Goal: Obtain resource: Download file/media

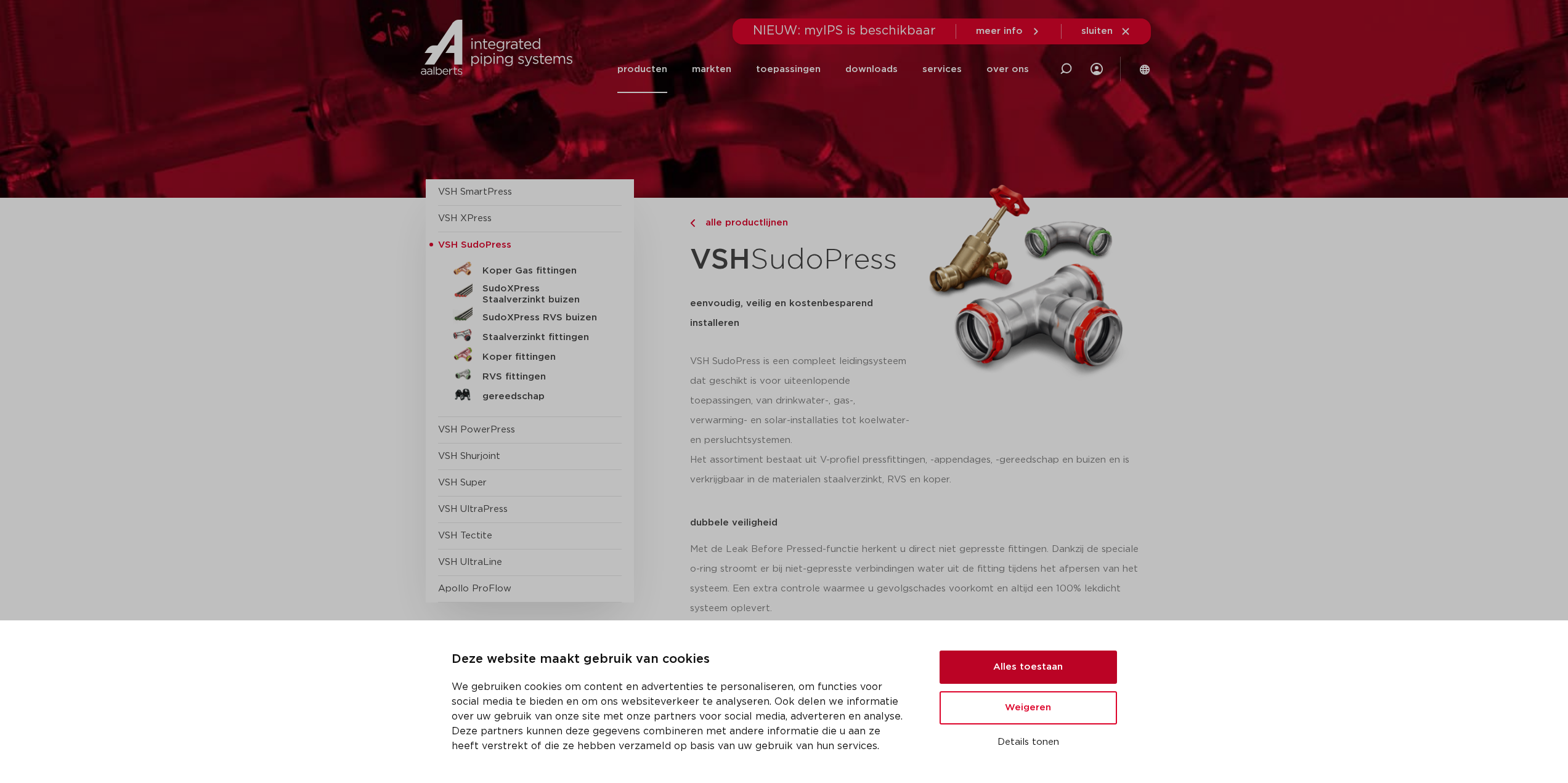
click at [980, 668] on button "Alles toestaan" at bounding box center [1028, 668] width 178 height 33
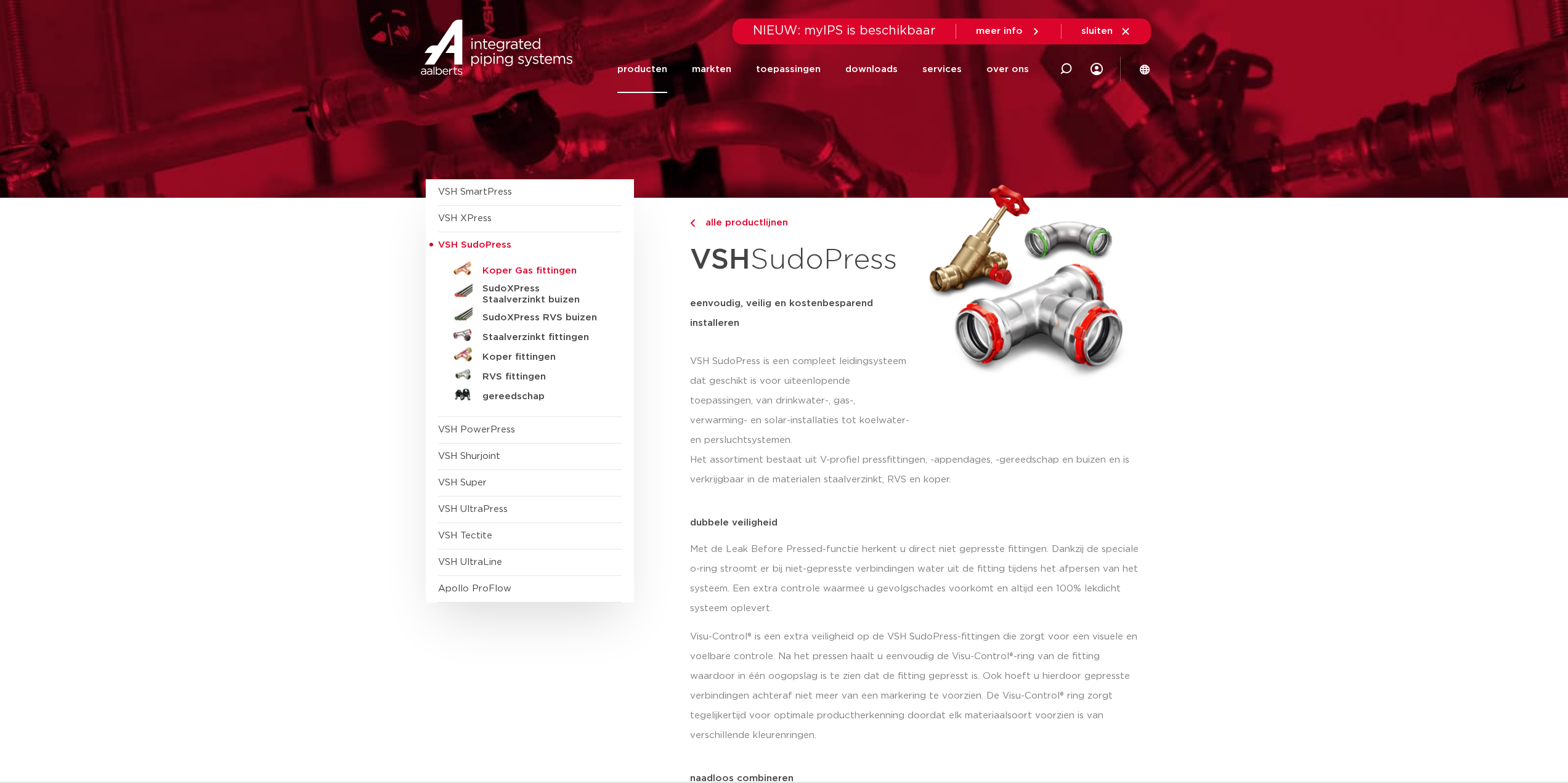
click at [508, 270] on h5 "Koper Gas fittingen" at bounding box center [543, 271] width 122 height 11
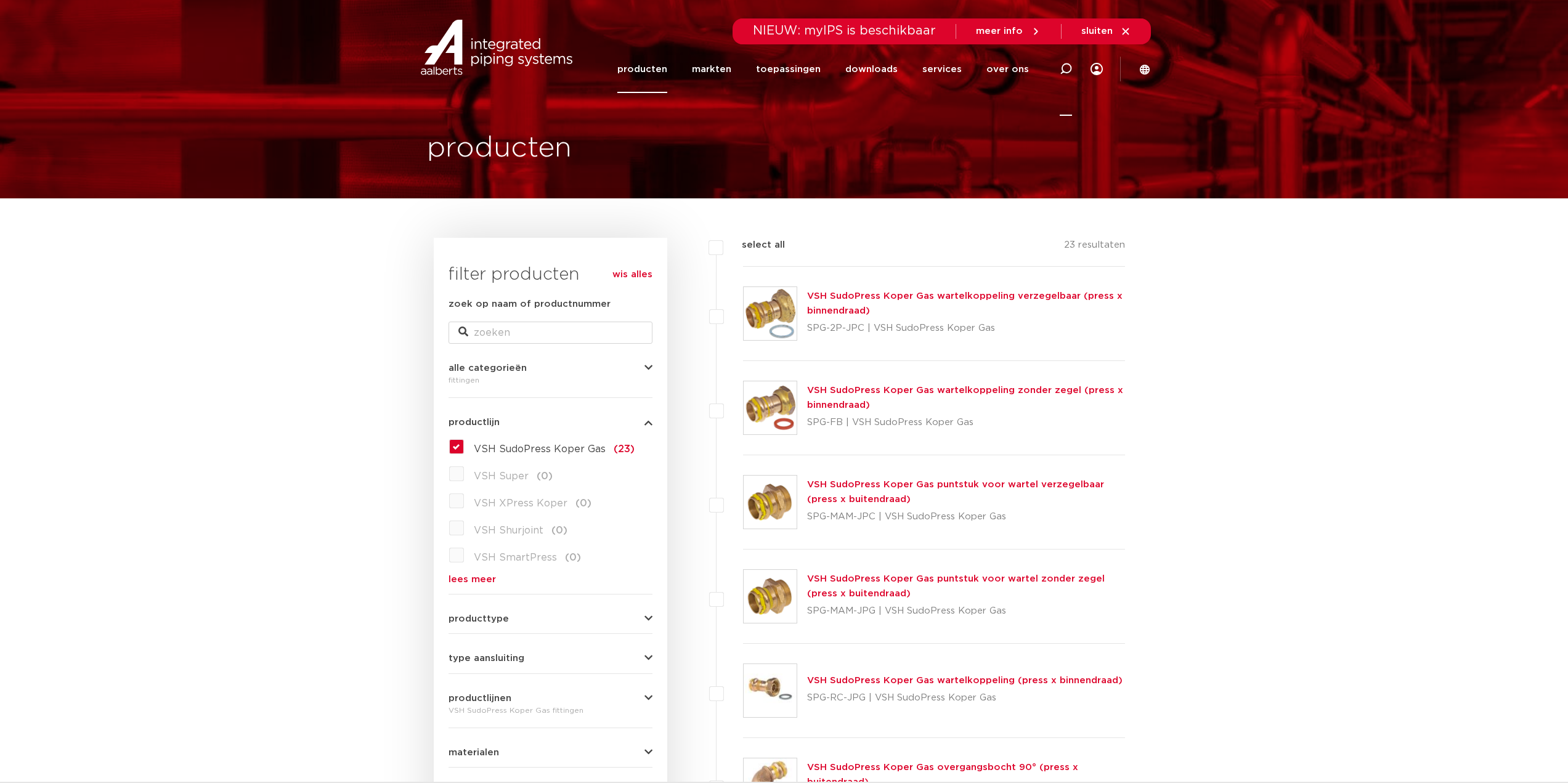
click at [1065, 69] on icon at bounding box center [1065, 69] width 12 height 12
paste input "B101051"
type input "B101051"
click button "Zoeken" at bounding box center [0, 0] width 0 height 0
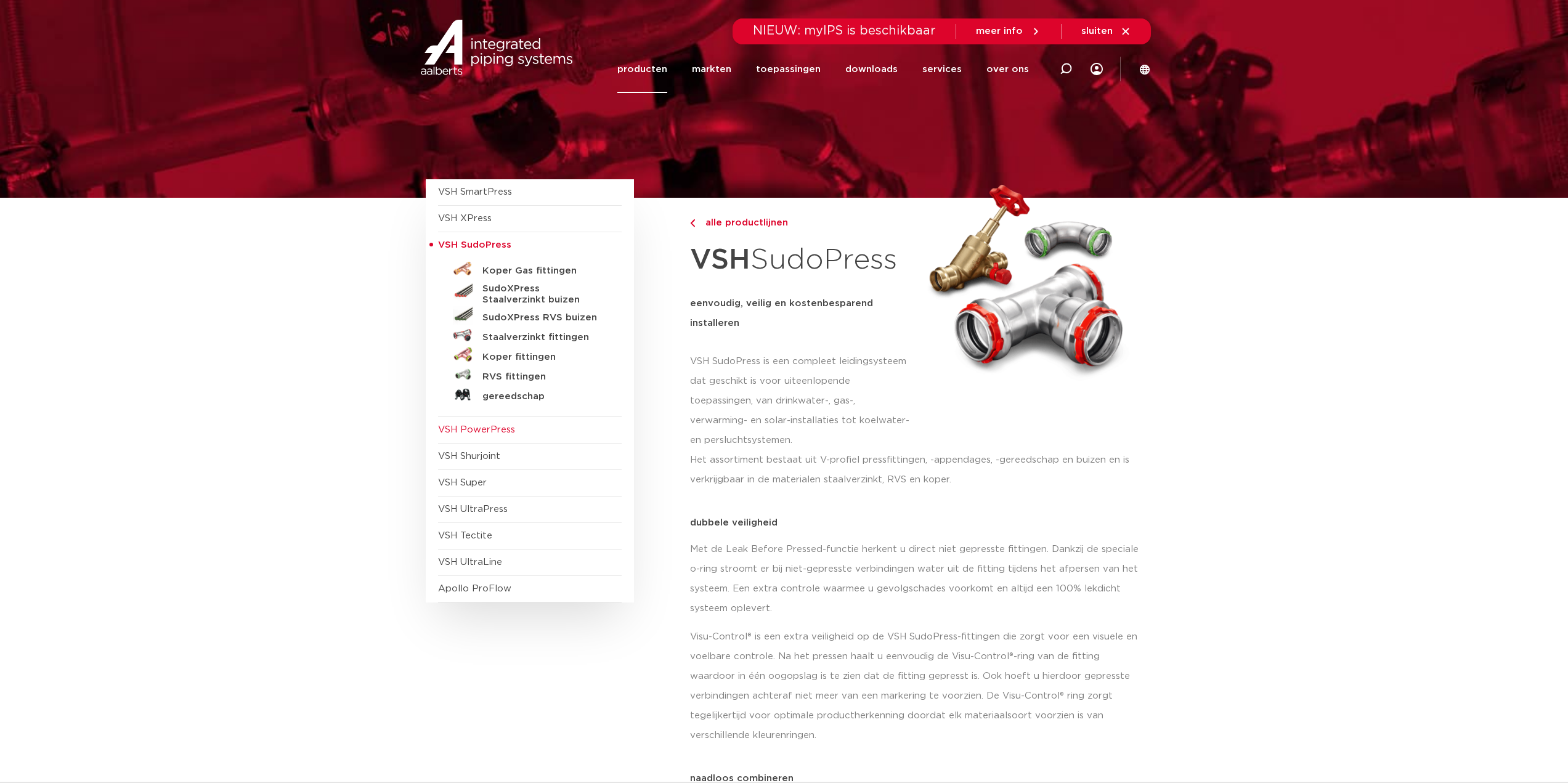
click at [499, 430] on span "VSH PowerPress" at bounding box center [477, 430] width 77 height 9
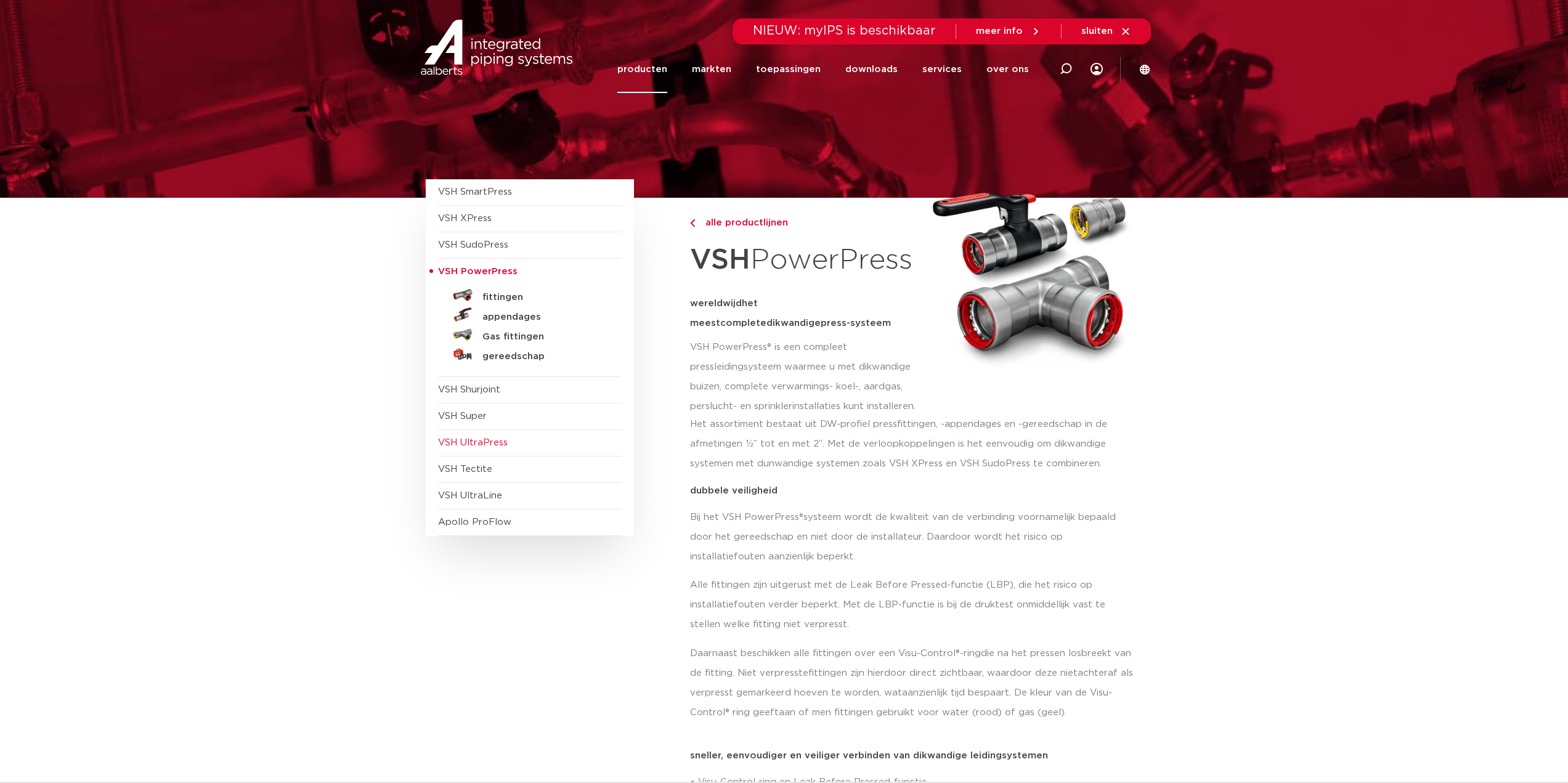
click at [487, 444] on span "VSH UltraPress" at bounding box center [473, 443] width 70 height 9
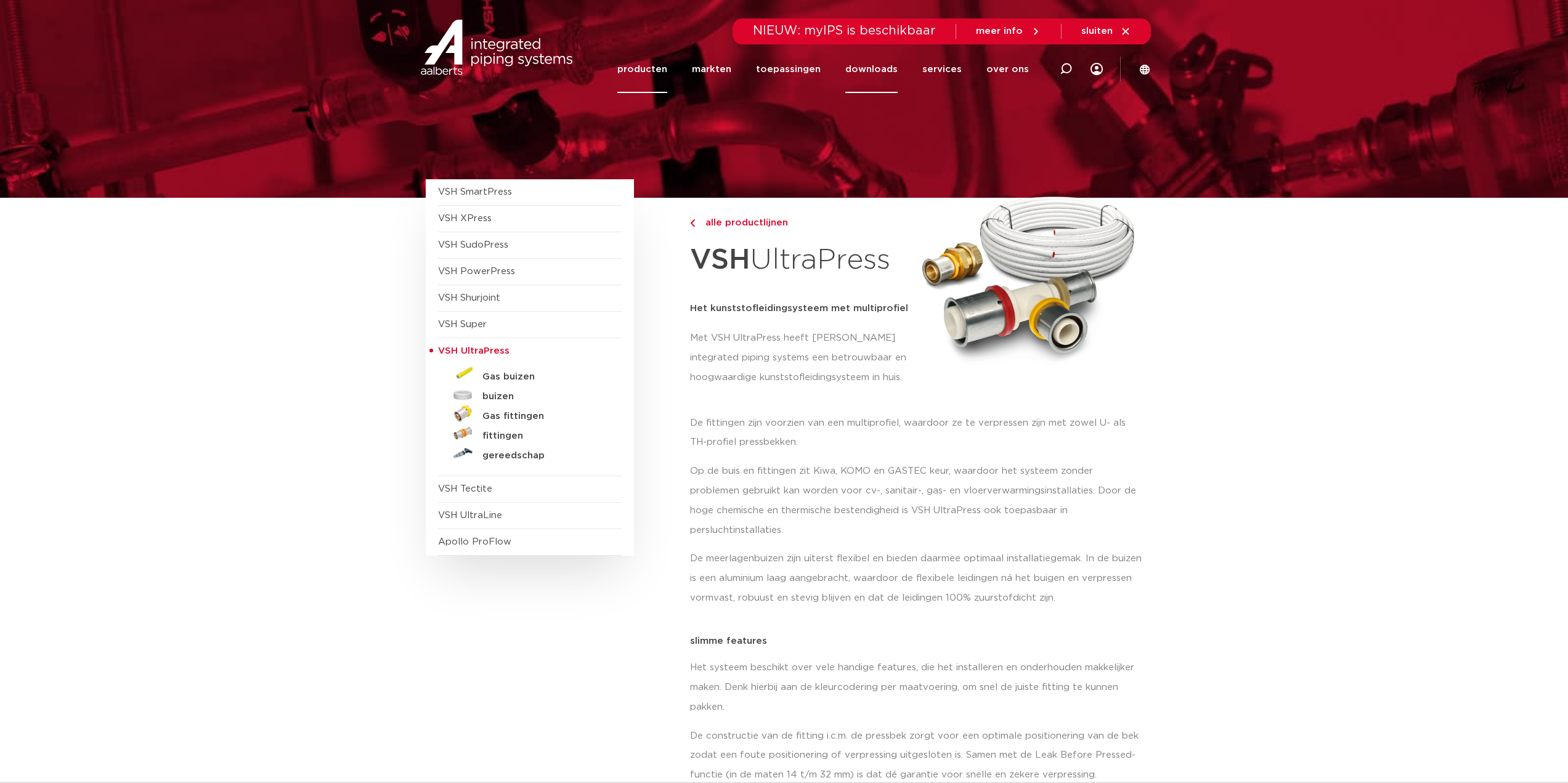
click at [870, 69] on link "downloads" at bounding box center [871, 70] width 52 height 48
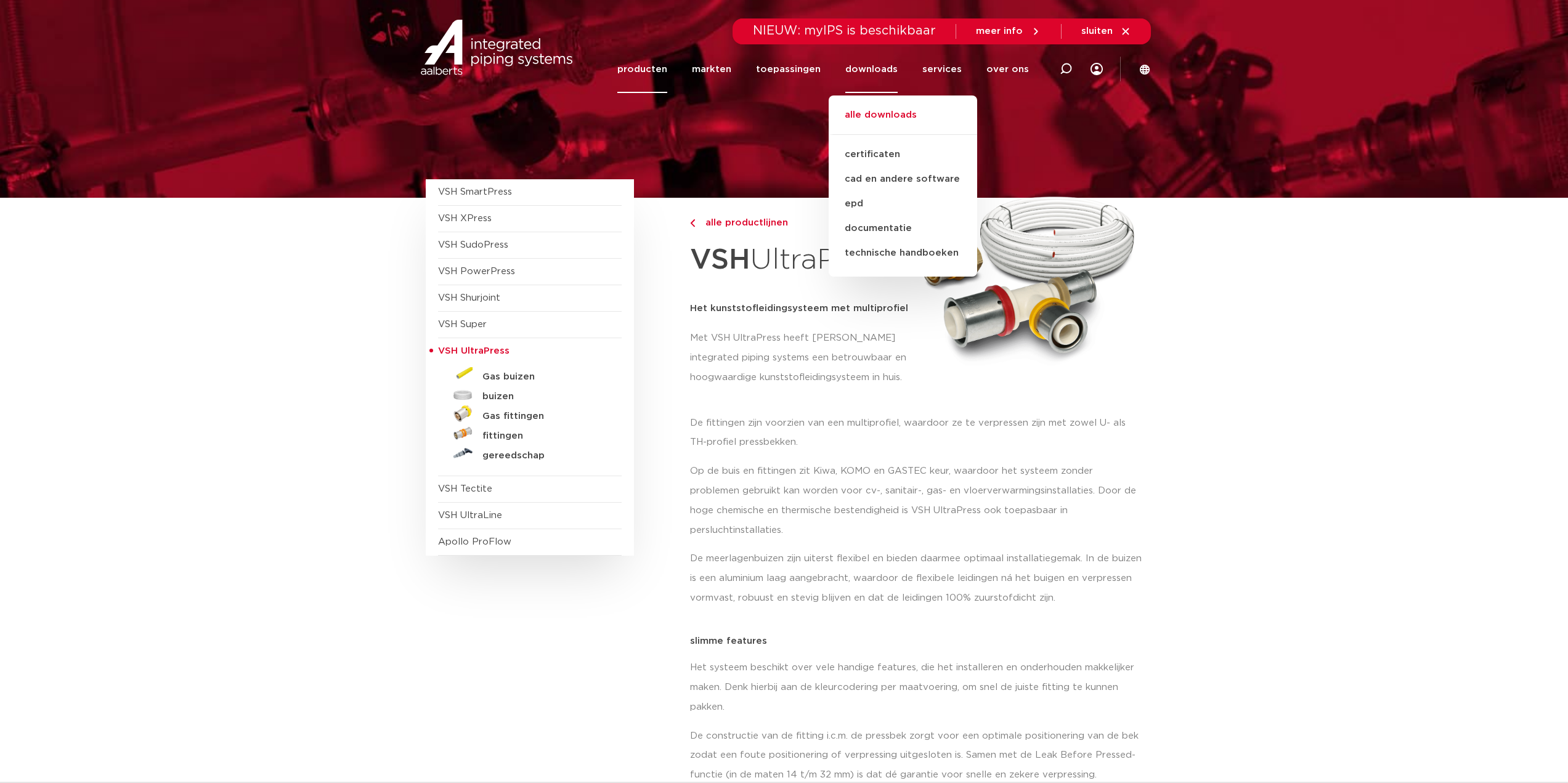
click at [876, 113] on link "alle downloads" at bounding box center [903, 122] width 148 height 27
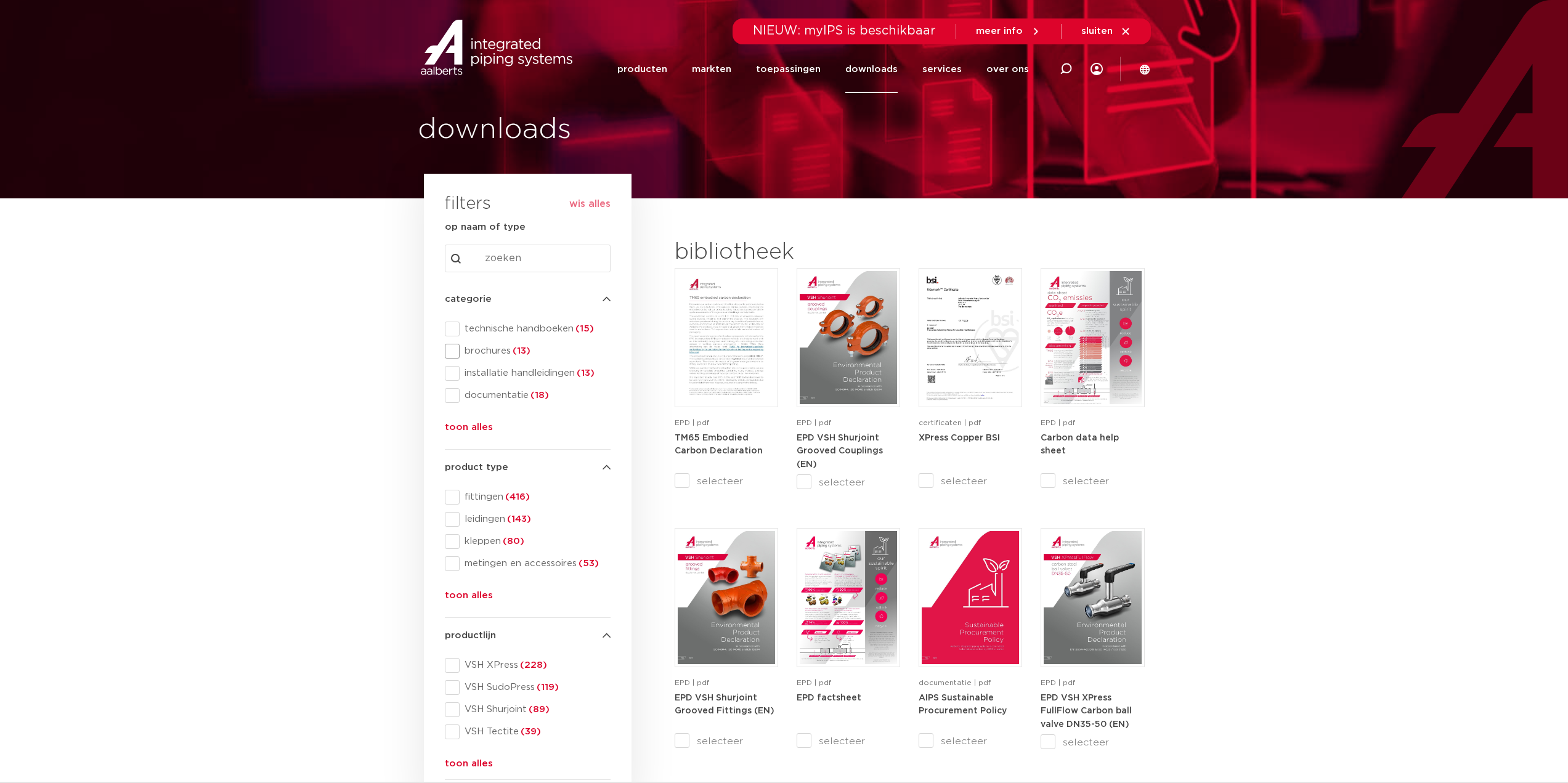
click at [451, 350] on span at bounding box center [452, 352] width 15 height 15
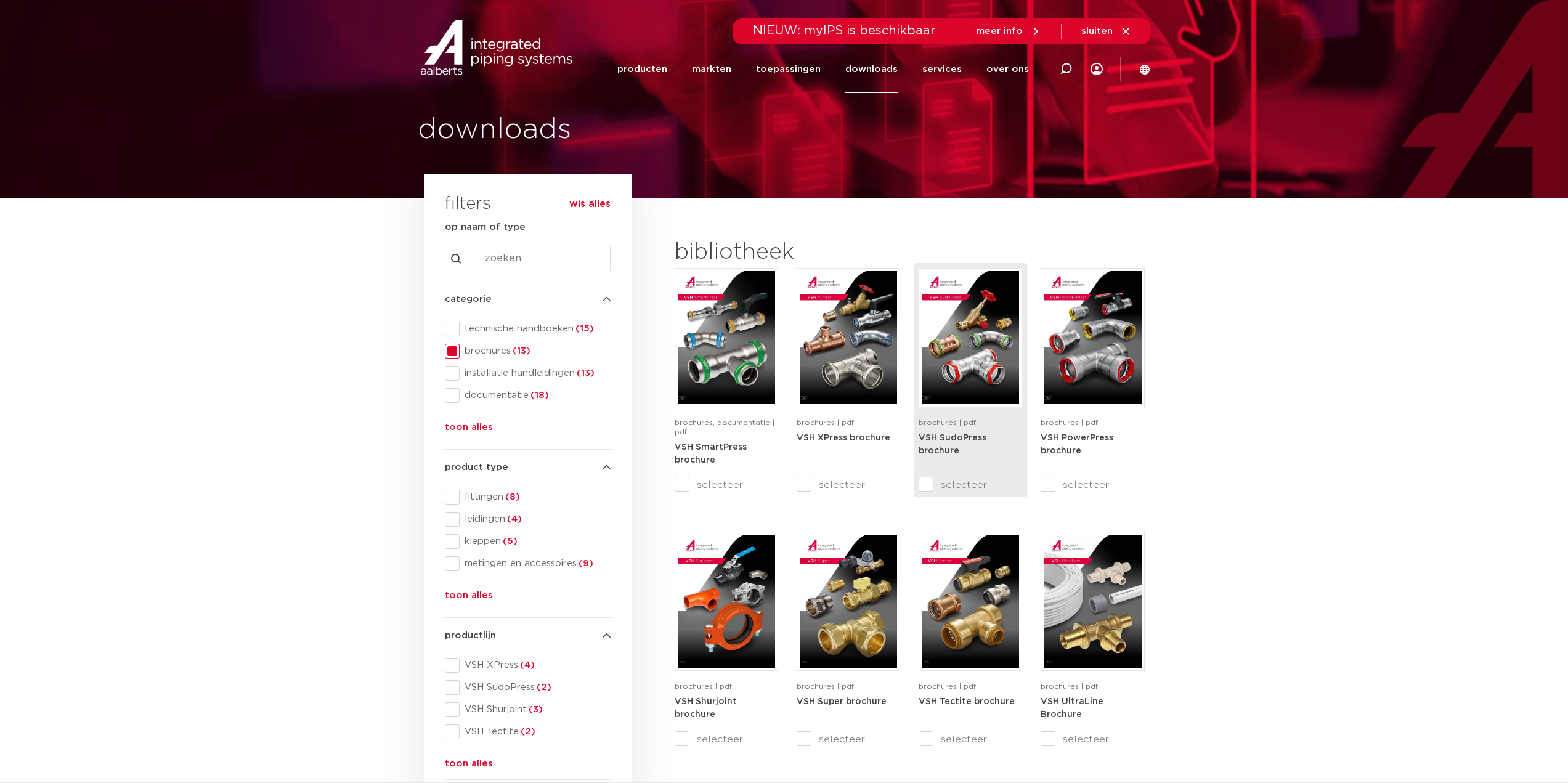
click at [979, 356] on img at bounding box center [970, 337] width 97 height 133
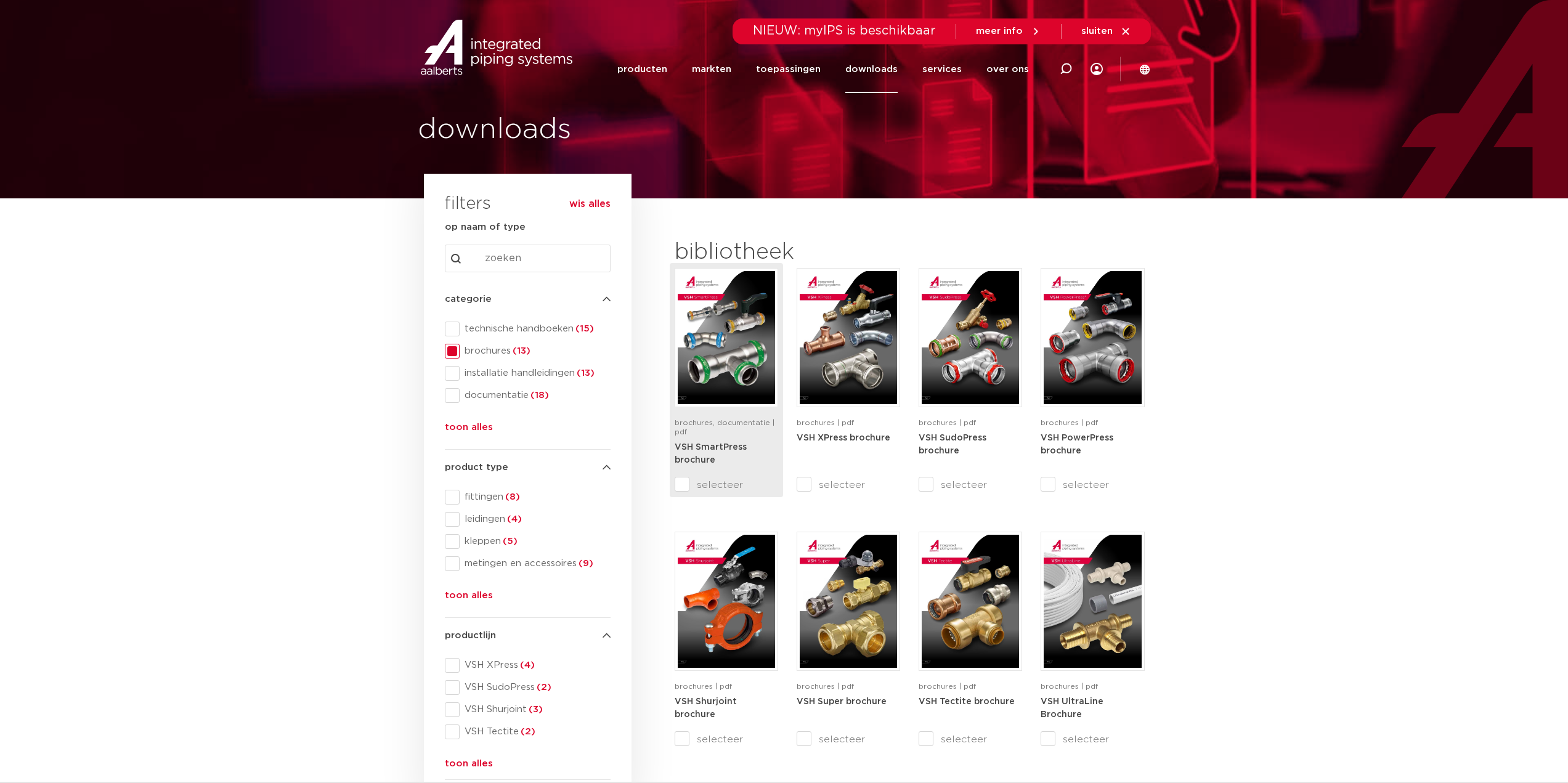
click at [736, 350] on img at bounding box center [726, 337] width 97 height 133
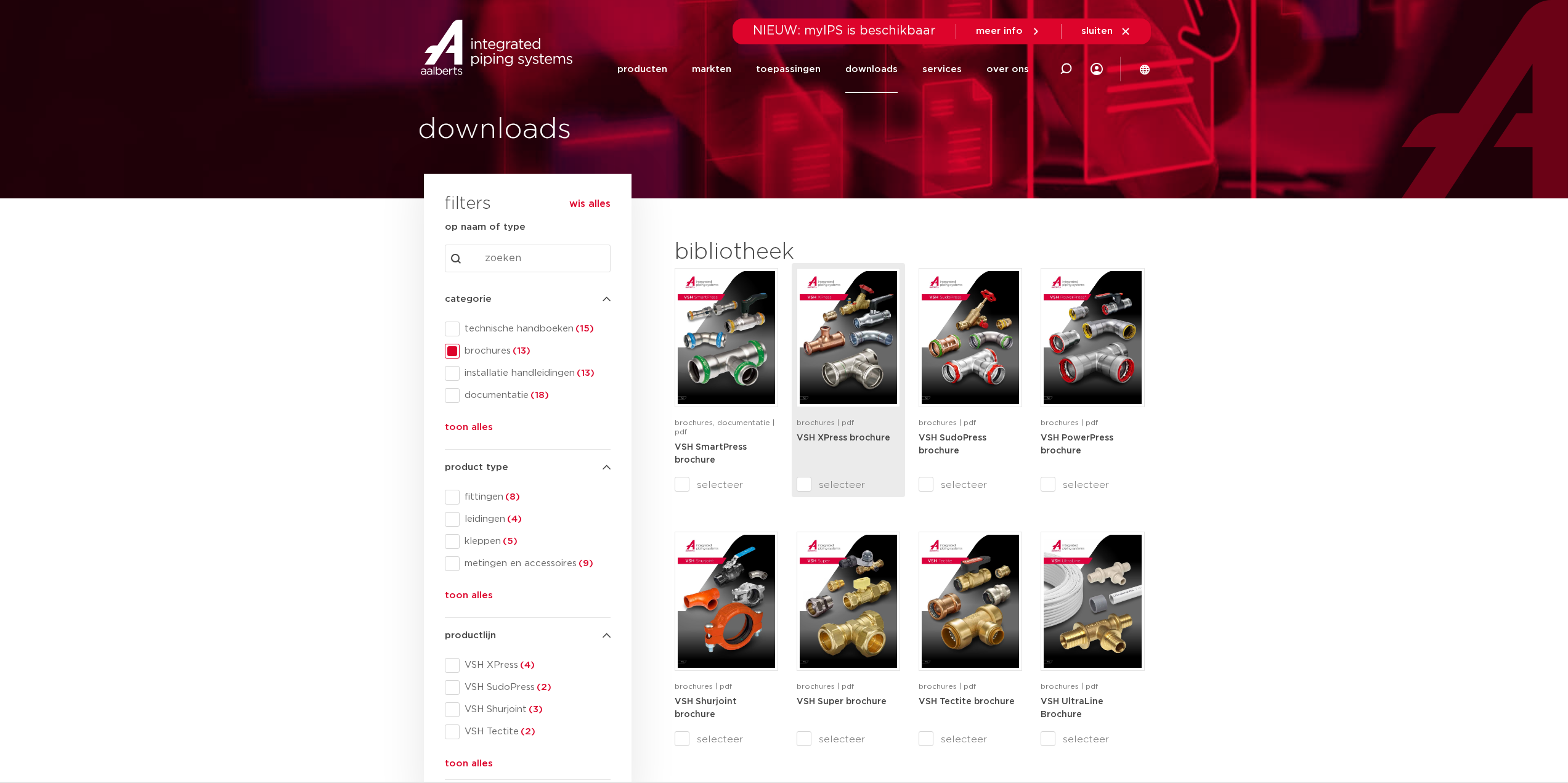
click at [857, 328] on img at bounding box center [849, 337] width 97 height 133
click at [643, 64] on link "producten" at bounding box center [642, 70] width 50 height 48
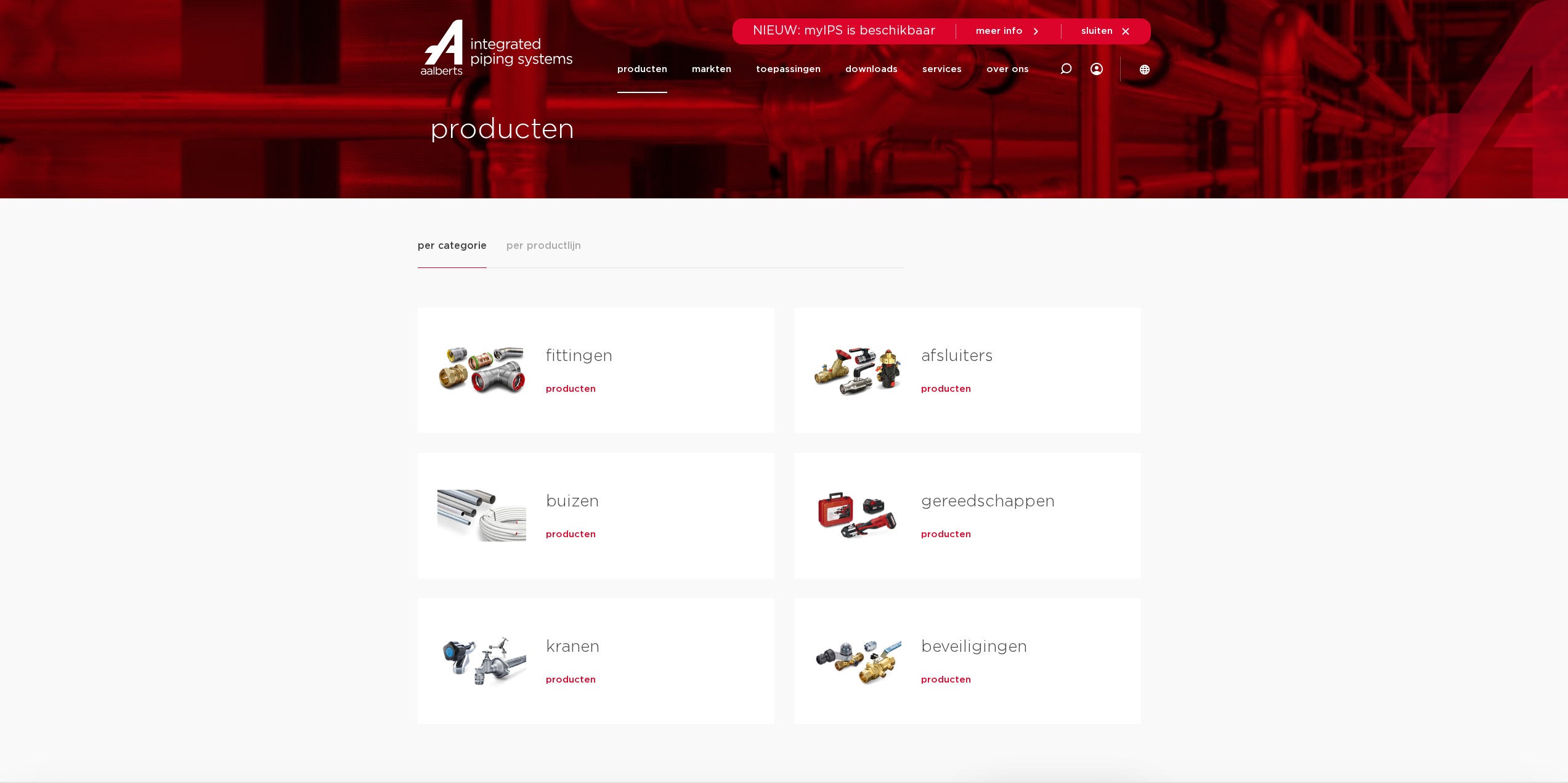
click at [579, 361] on link "fittingen" at bounding box center [579, 356] width 67 height 16
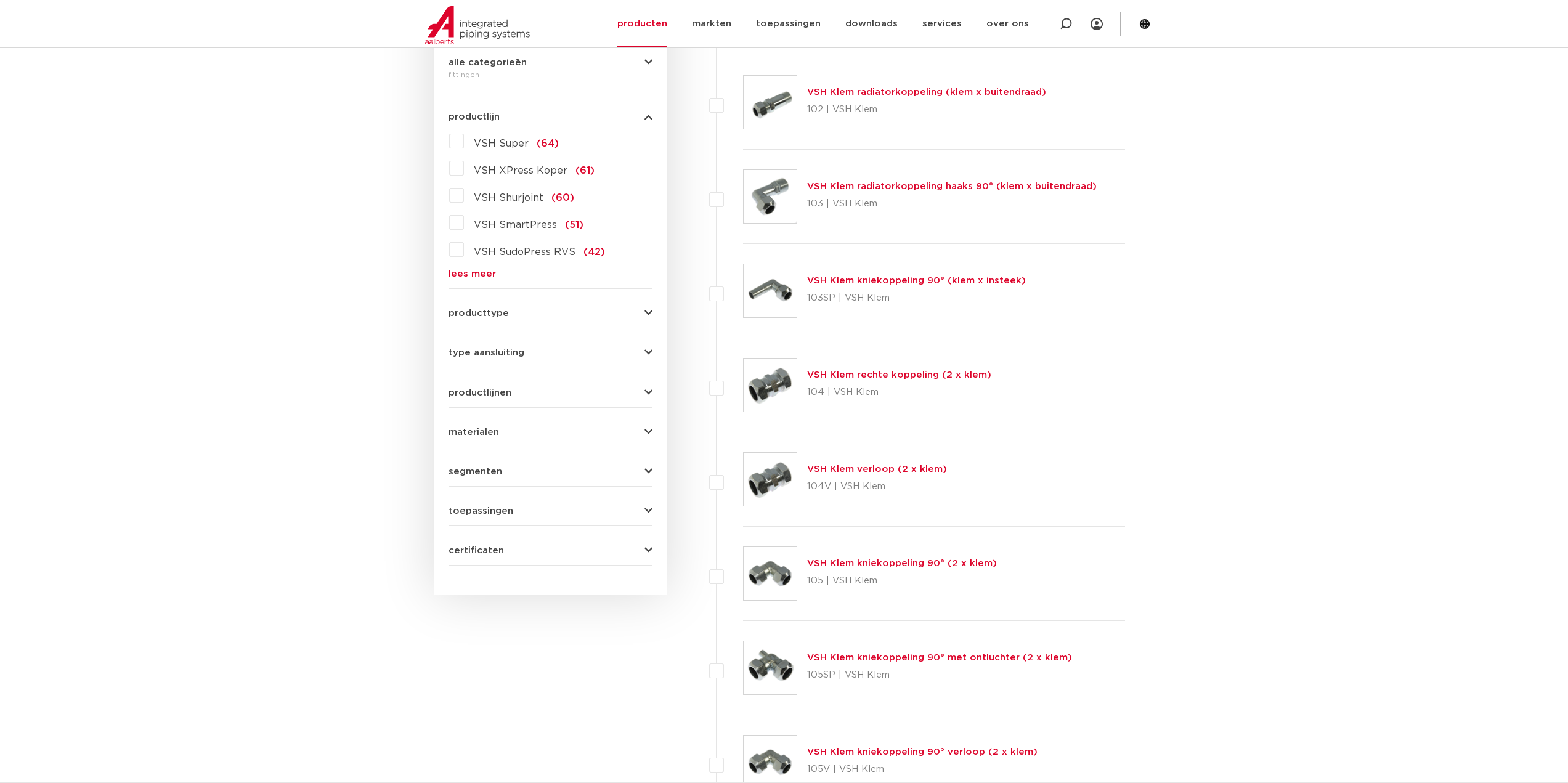
scroll to position [309, 0]
click at [497, 310] on span "producttype" at bounding box center [479, 311] width 60 height 9
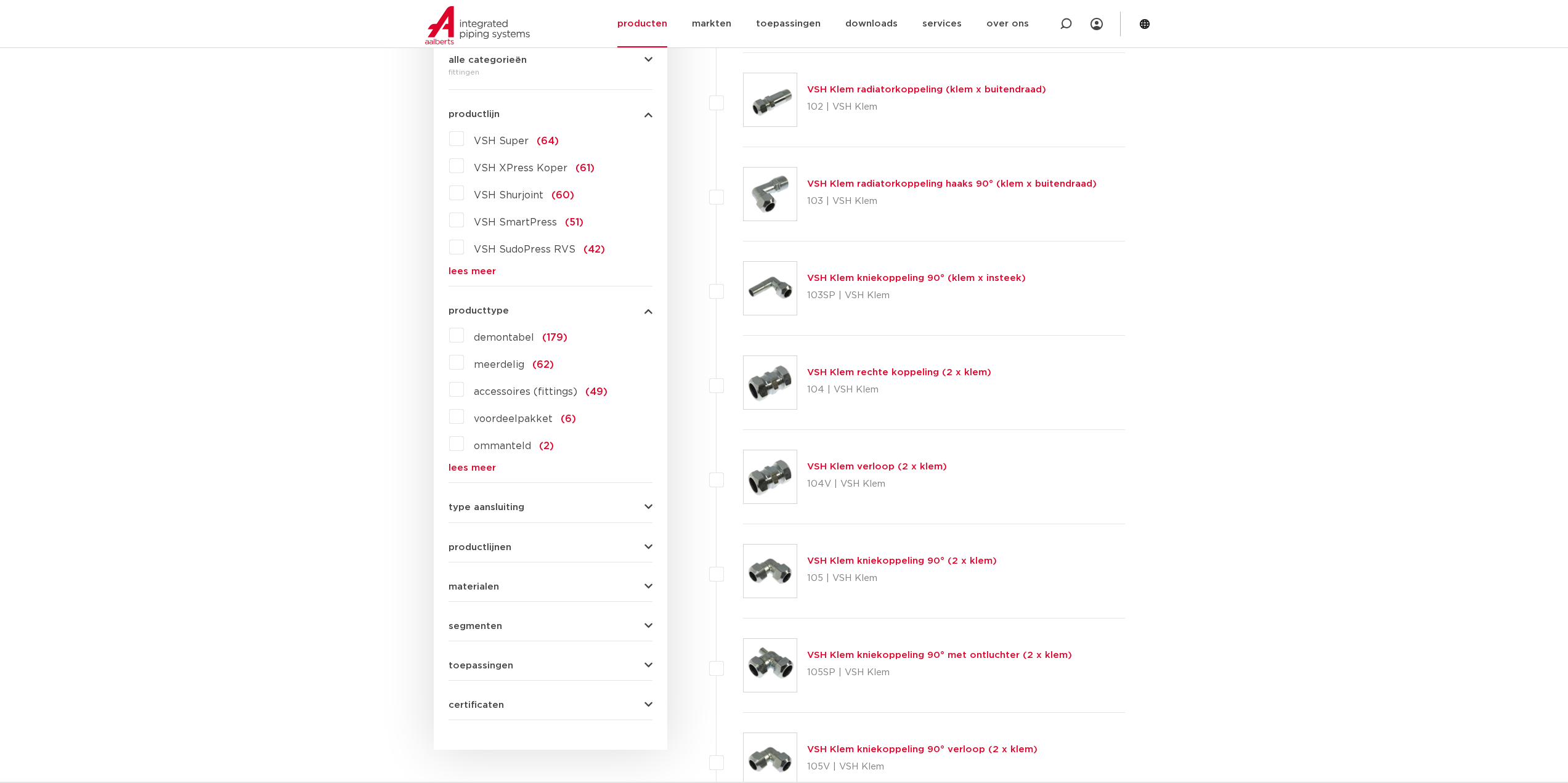
click at [476, 466] on link "lees meer" at bounding box center [550, 468] width 204 height 9
click at [479, 560] on span "type aansluiting" at bounding box center [486, 561] width 76 height 9
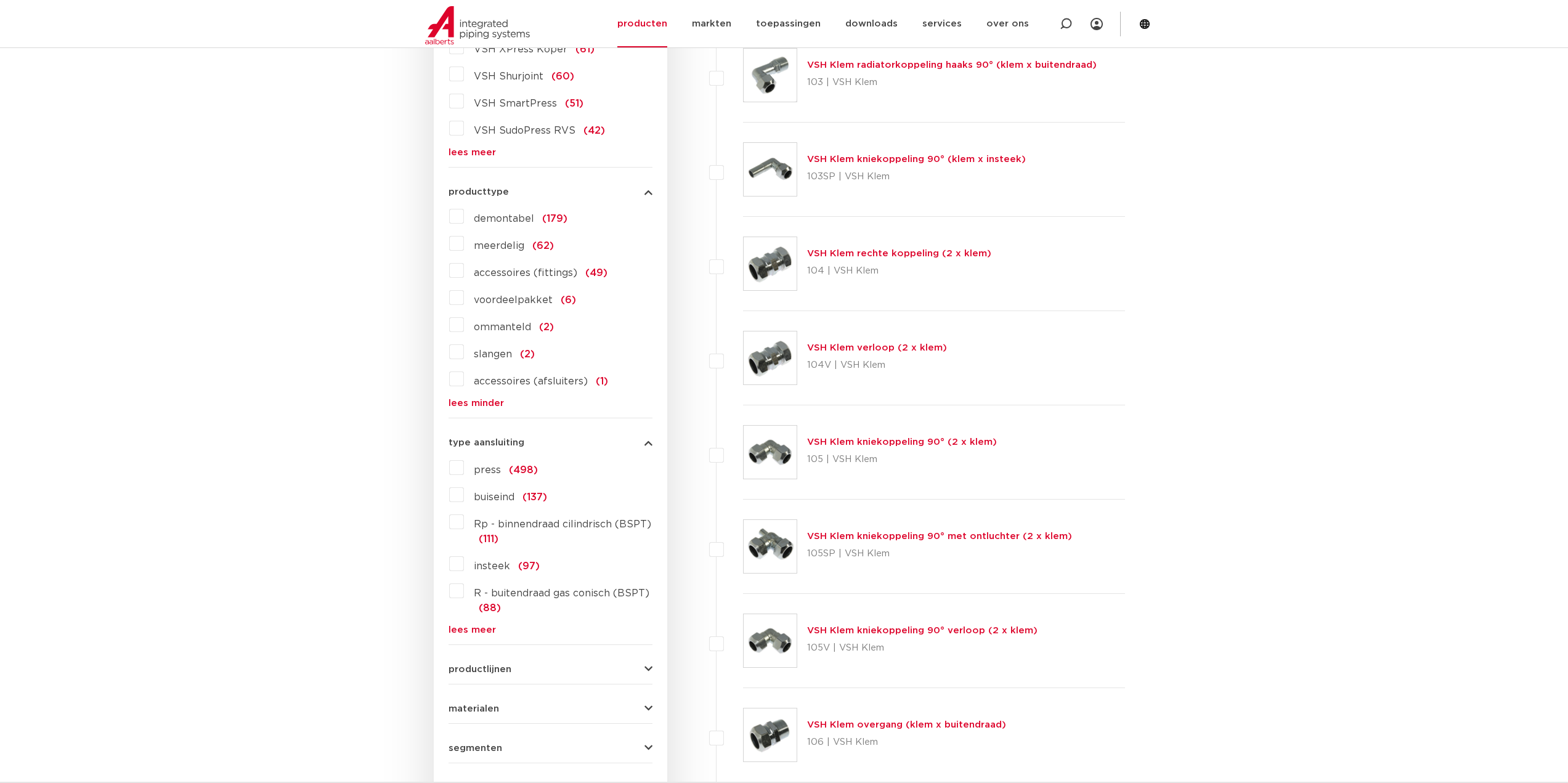
scroll to position [431, 0]
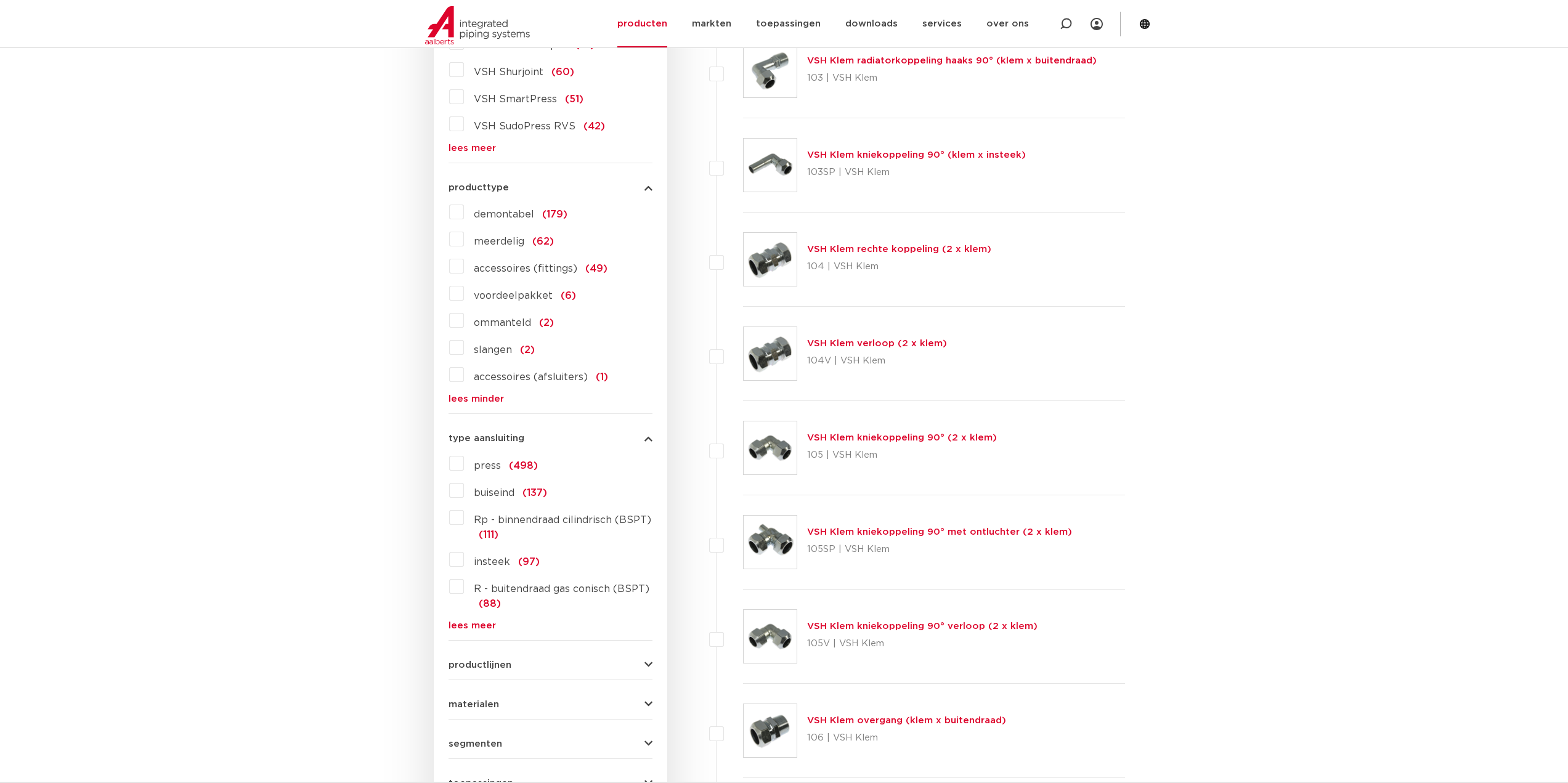
click at [464, 464] on label "press (498)" at bounding box center [501, 463] width 74 height 20
click at [0, 0] on input "press (498)" at bounding box center [0, 0] width 0 height 0
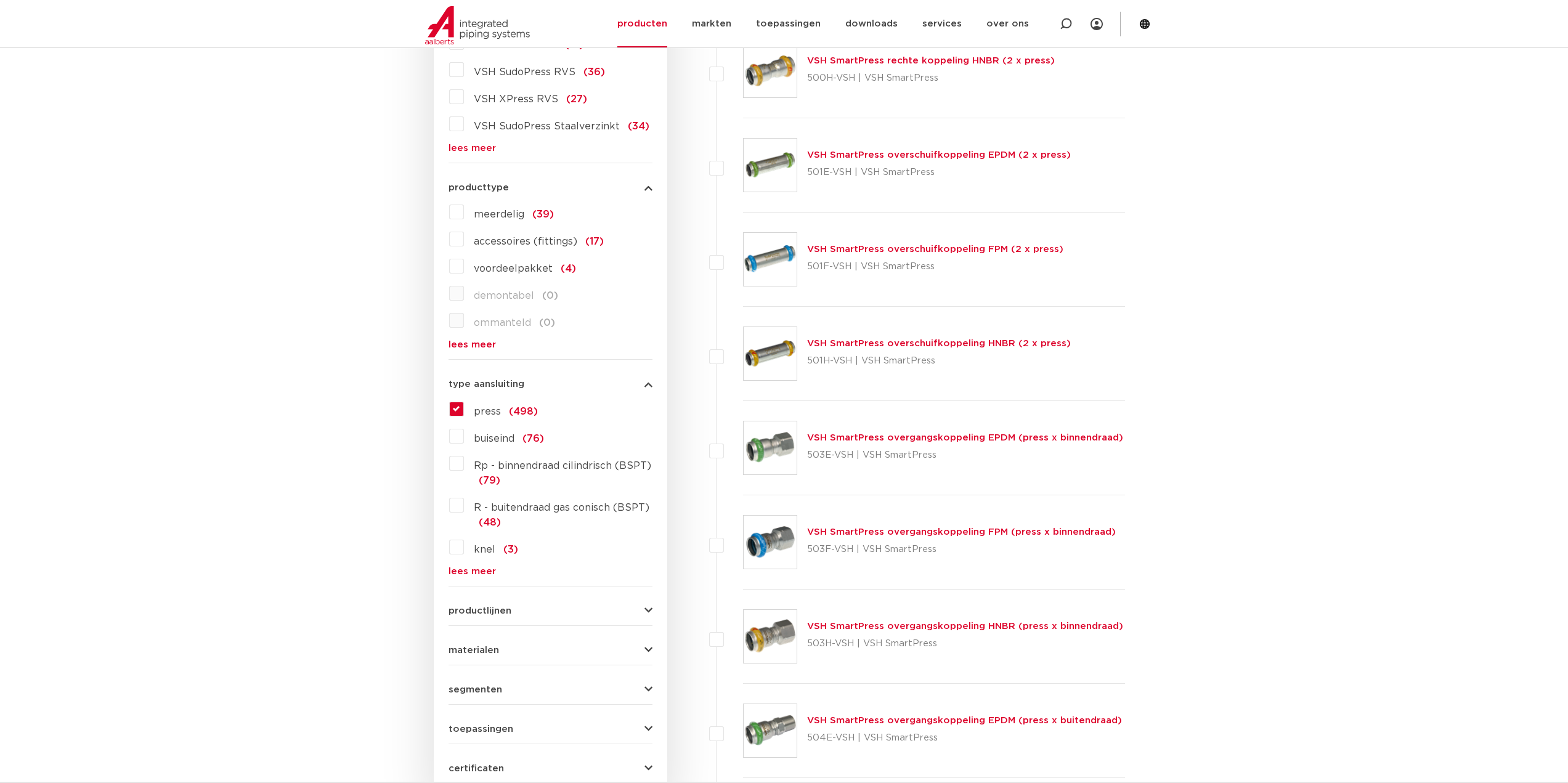
click at [478, 609] on span "productlijnen" at bounding box center [480, 611] width 63 height 9
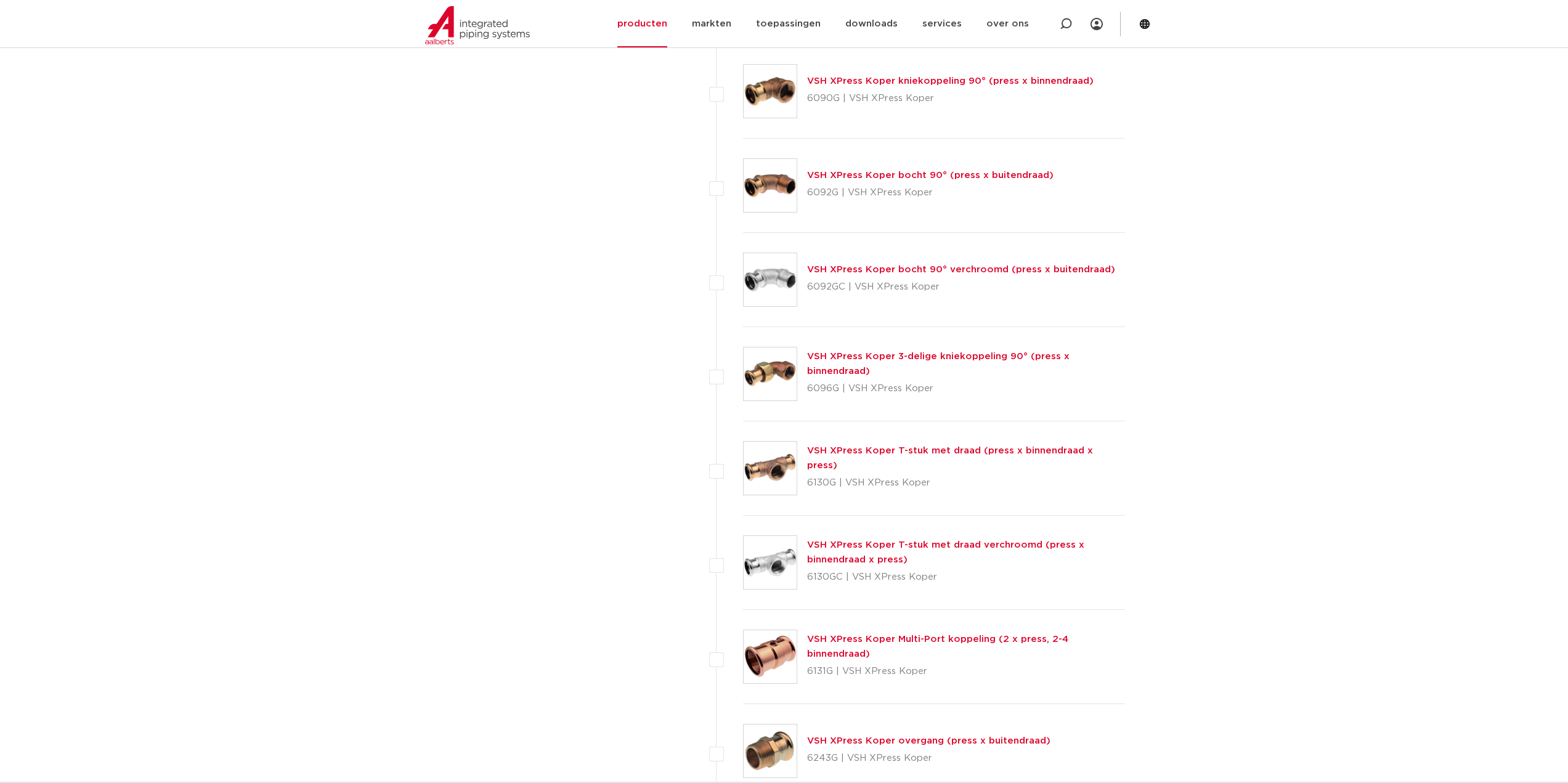
scroll to position [5301, 0]
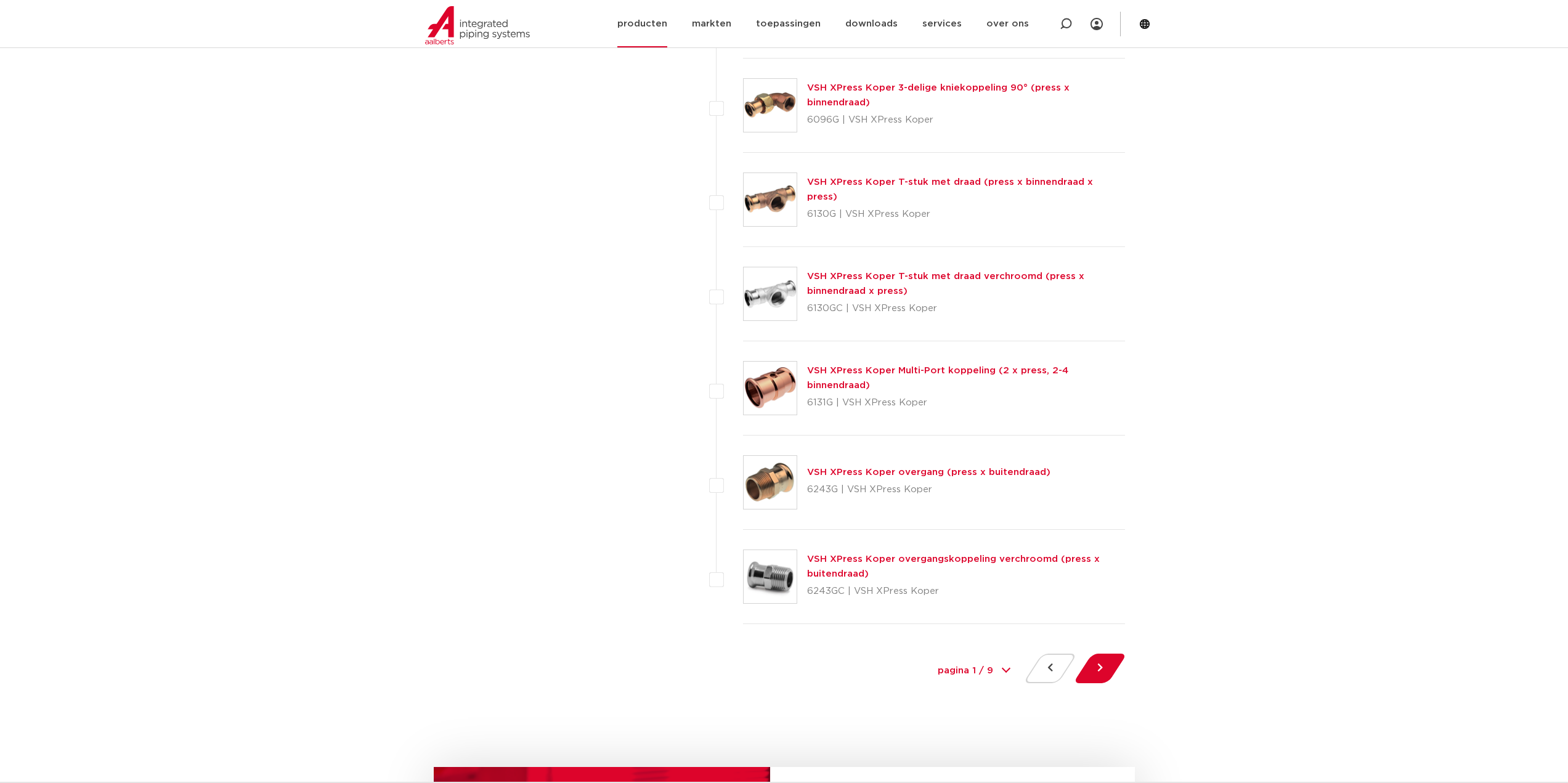
click at [659, 27] on link "producten" at bounding box center [642, 24] width 50 height 48
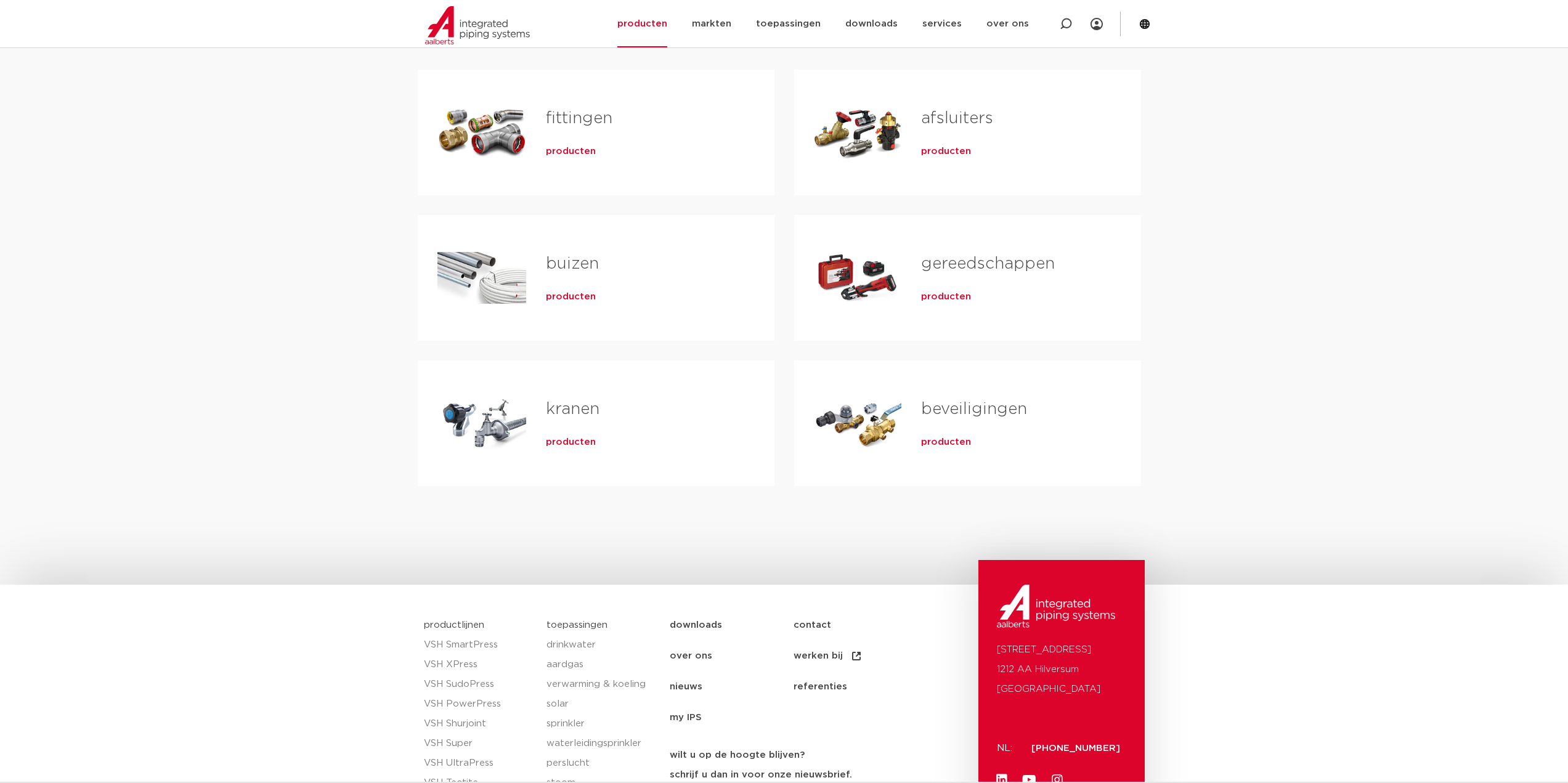
scroll to position [246, 0]
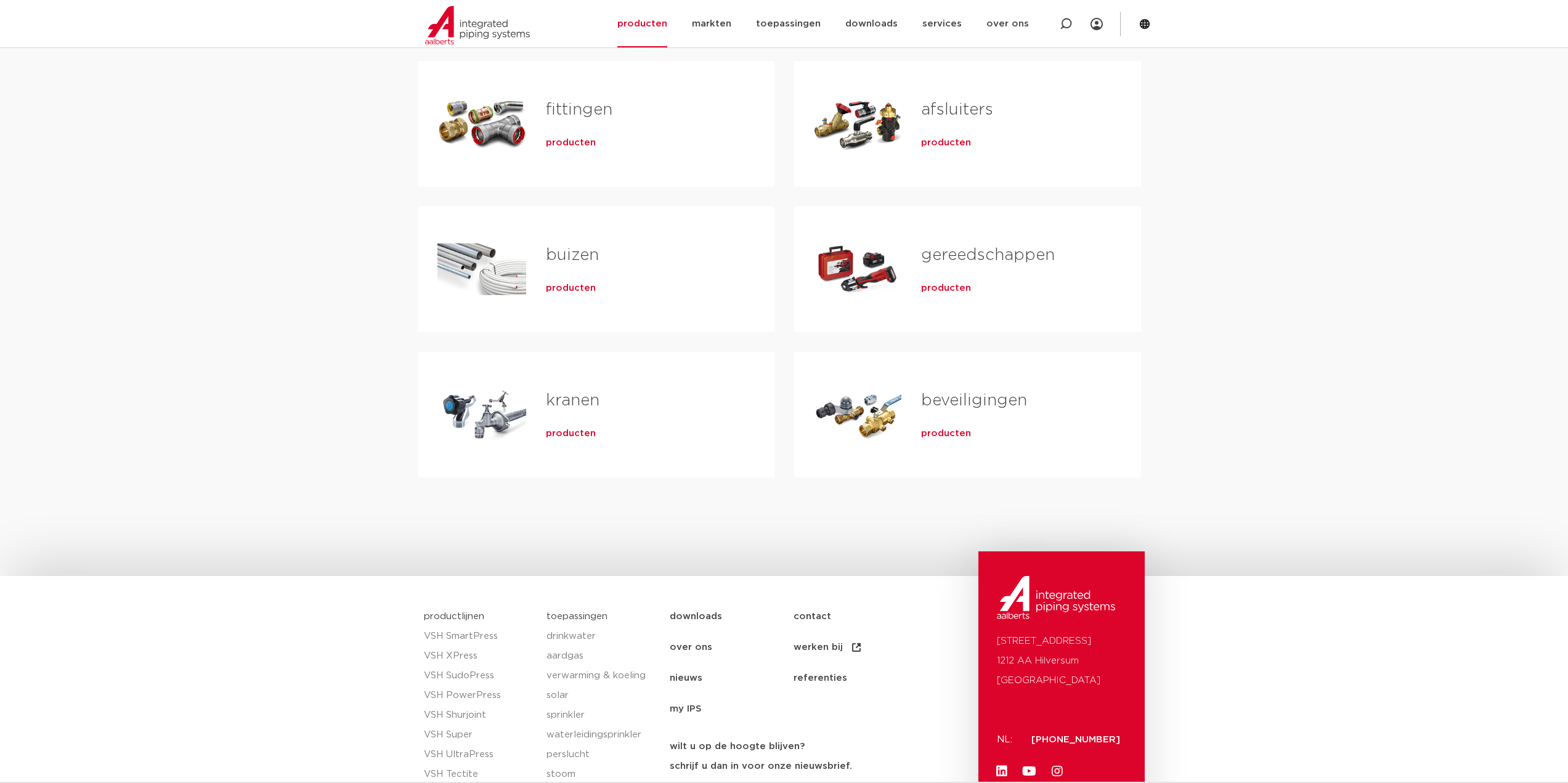
click at [591, 119] on h2 "fittingen" at bounding box center [640, 113] width 189 height 28
click at [573, 147] on span "producten" at bounding box center [570, 142] width 50 height 12
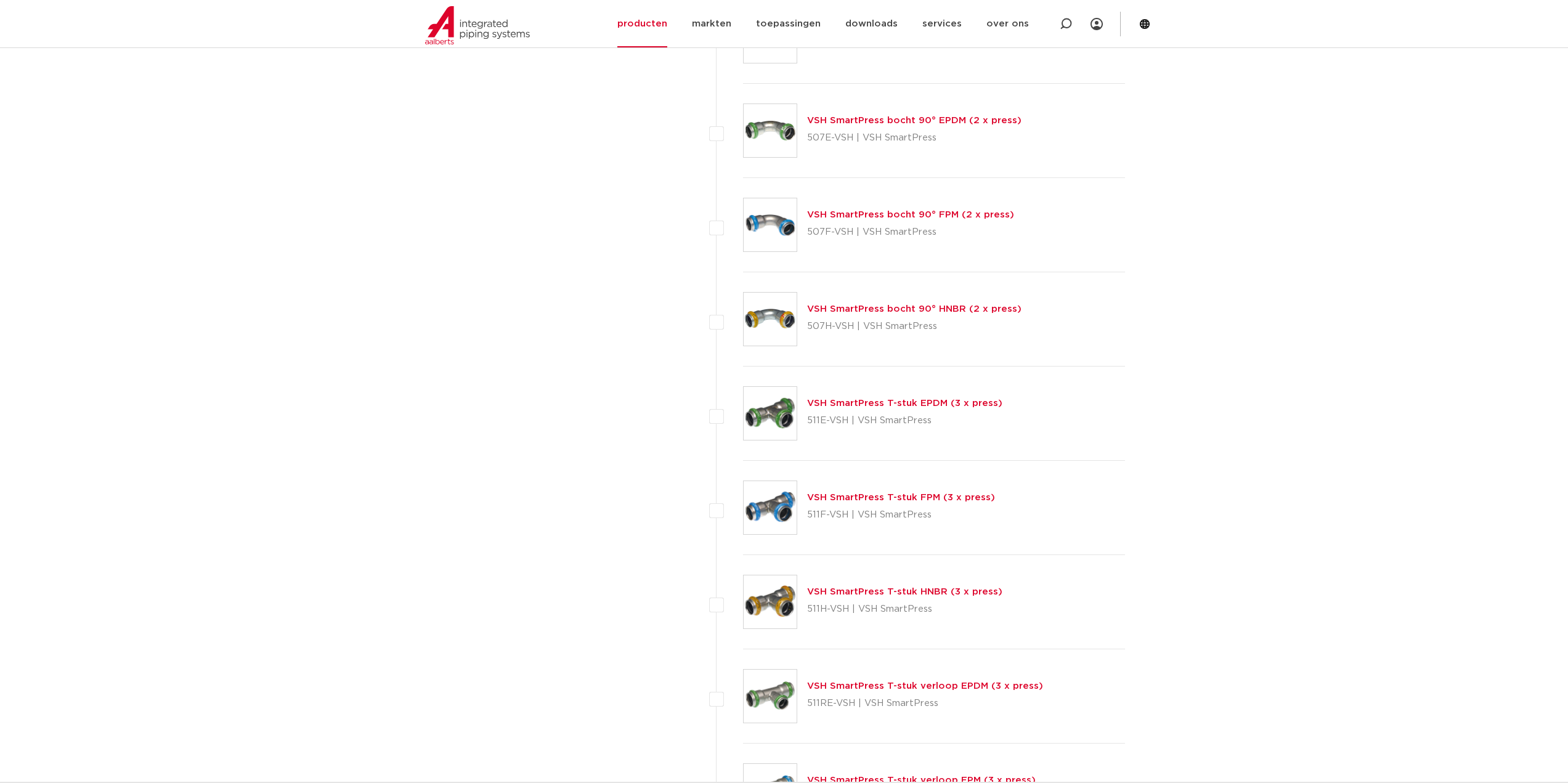
scroll to position [4808, 0]
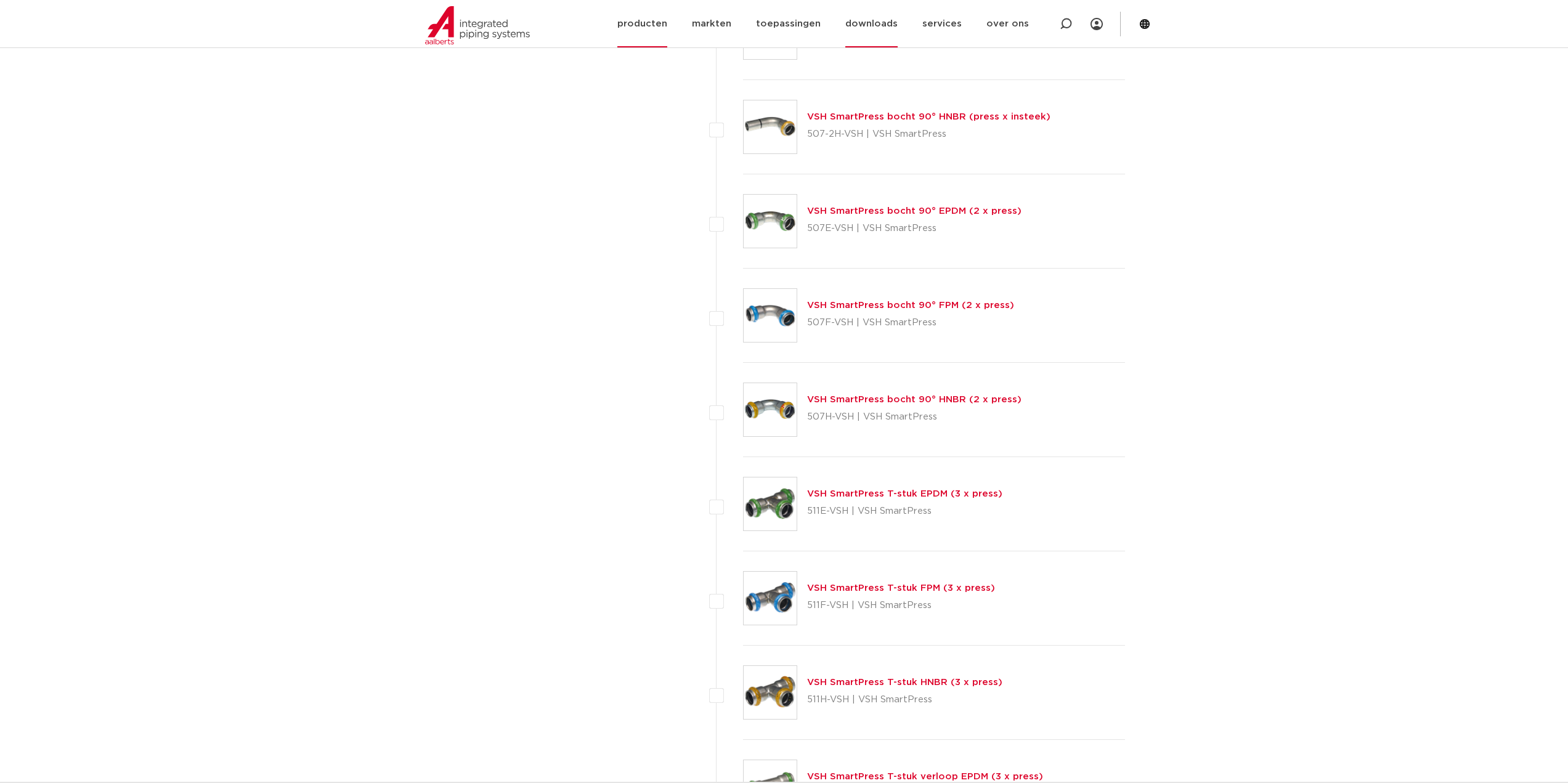
click at [881, 19] on link "downloads" at bounding box center [871, 24] width 52 height 48
click at [879, 64] on link "alle downloads" at bounding box center [903, 76] width 148 height 27
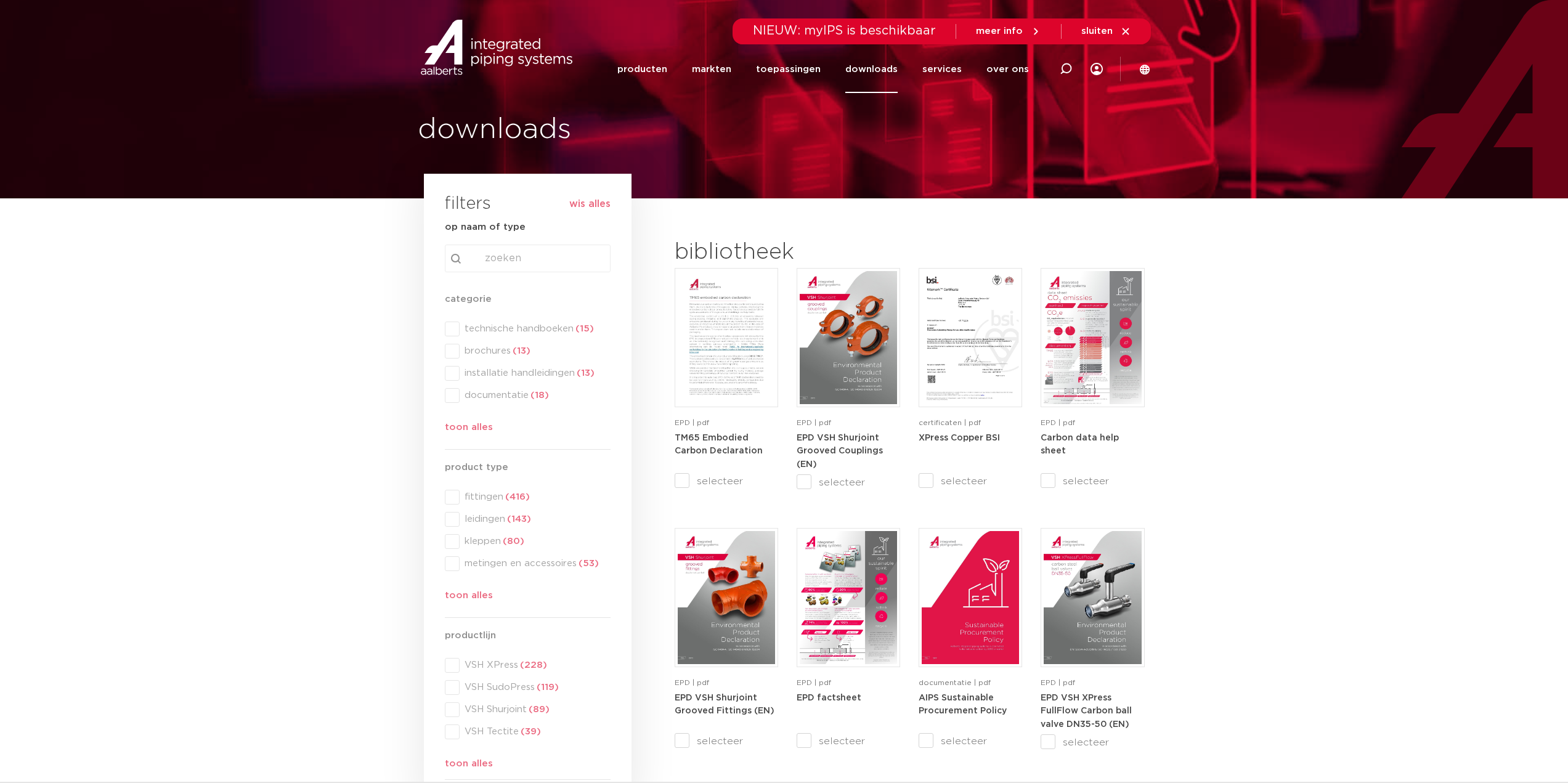
click at [451, 374] on div "categorie categorie technische handboeken (15) brochures (13) installatie handl…" at bounding box center [527, 366] width 166 height 148
click at [451, 352] on span at bounding box center [452, 352] width 15 height 15
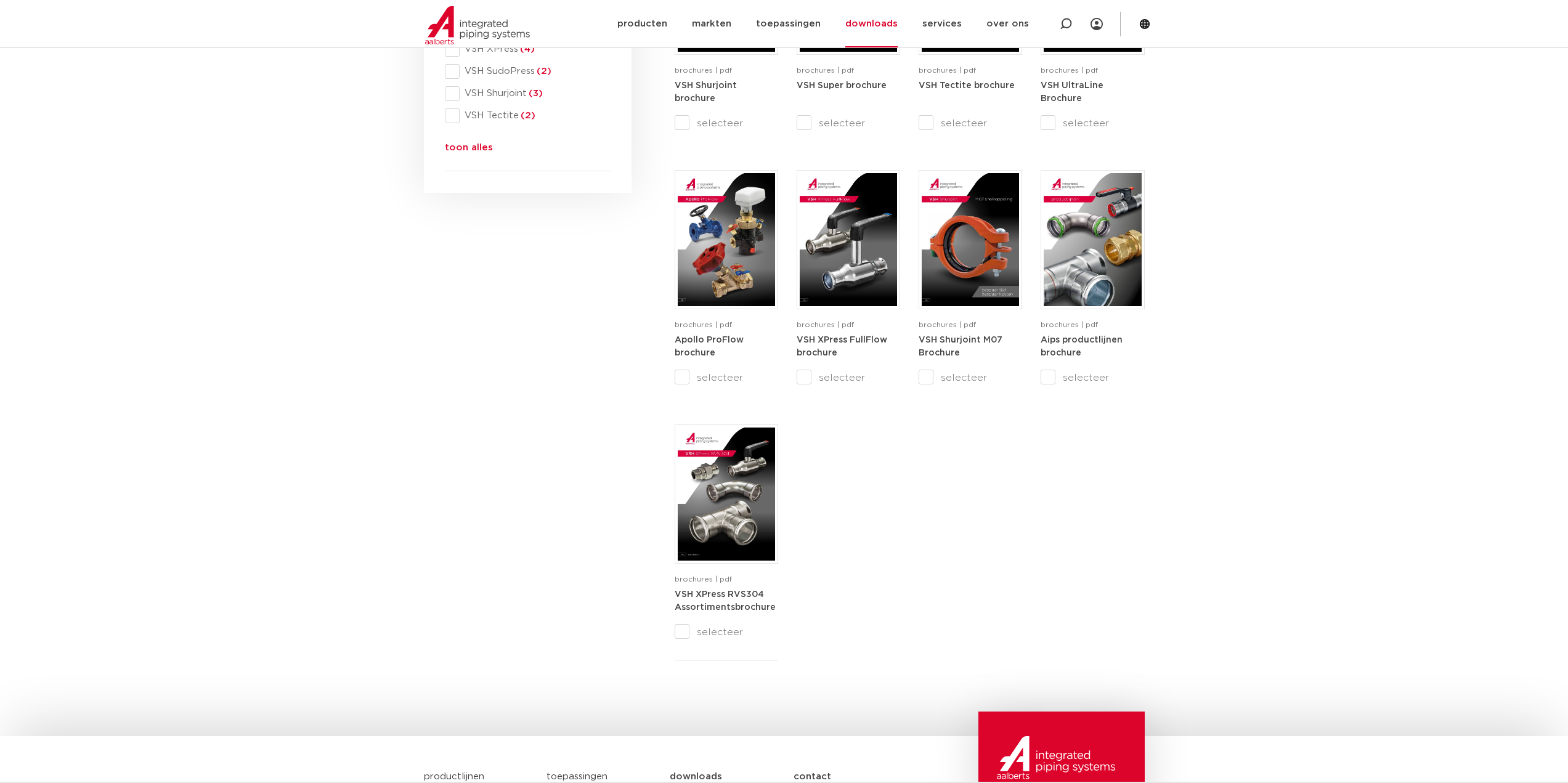
scroll to position [124, 0]
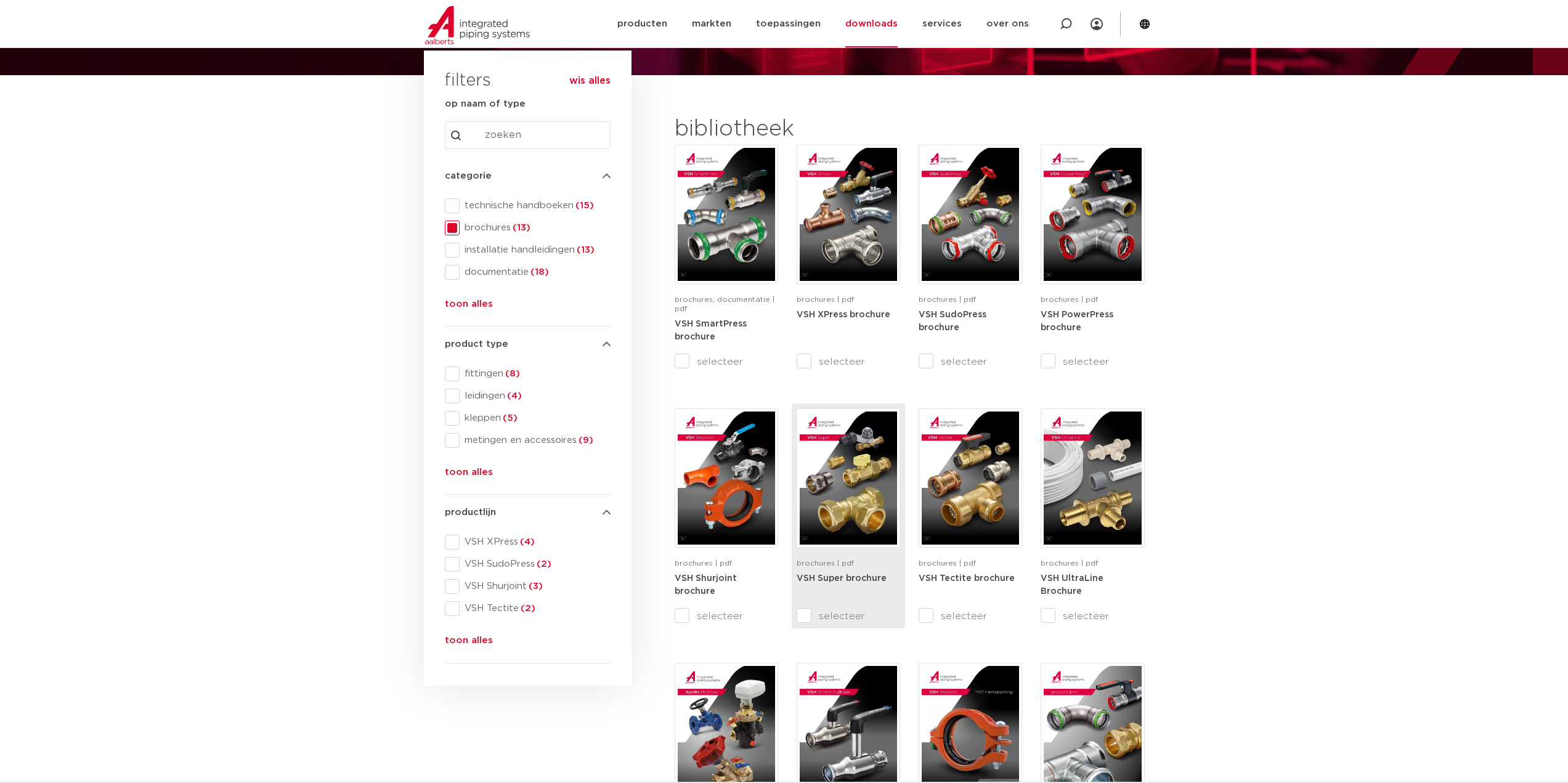
click at [845, 499] on img at bounding box center [849, 478] width 97 height 133
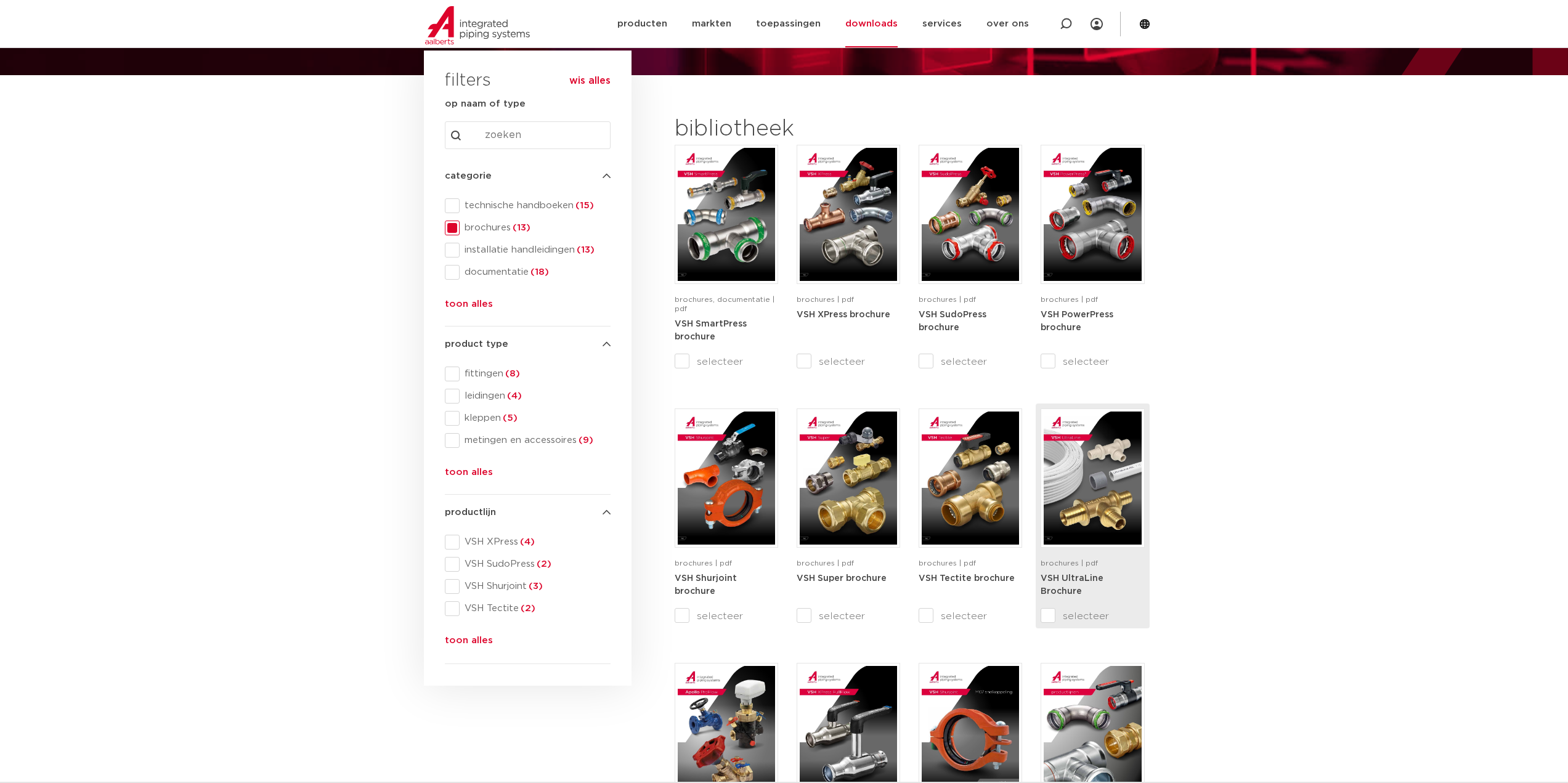
click at [1083, 576] on strong "VSH UltraLine Brochure" at bounding box center [1072, 585] width 63 height 22
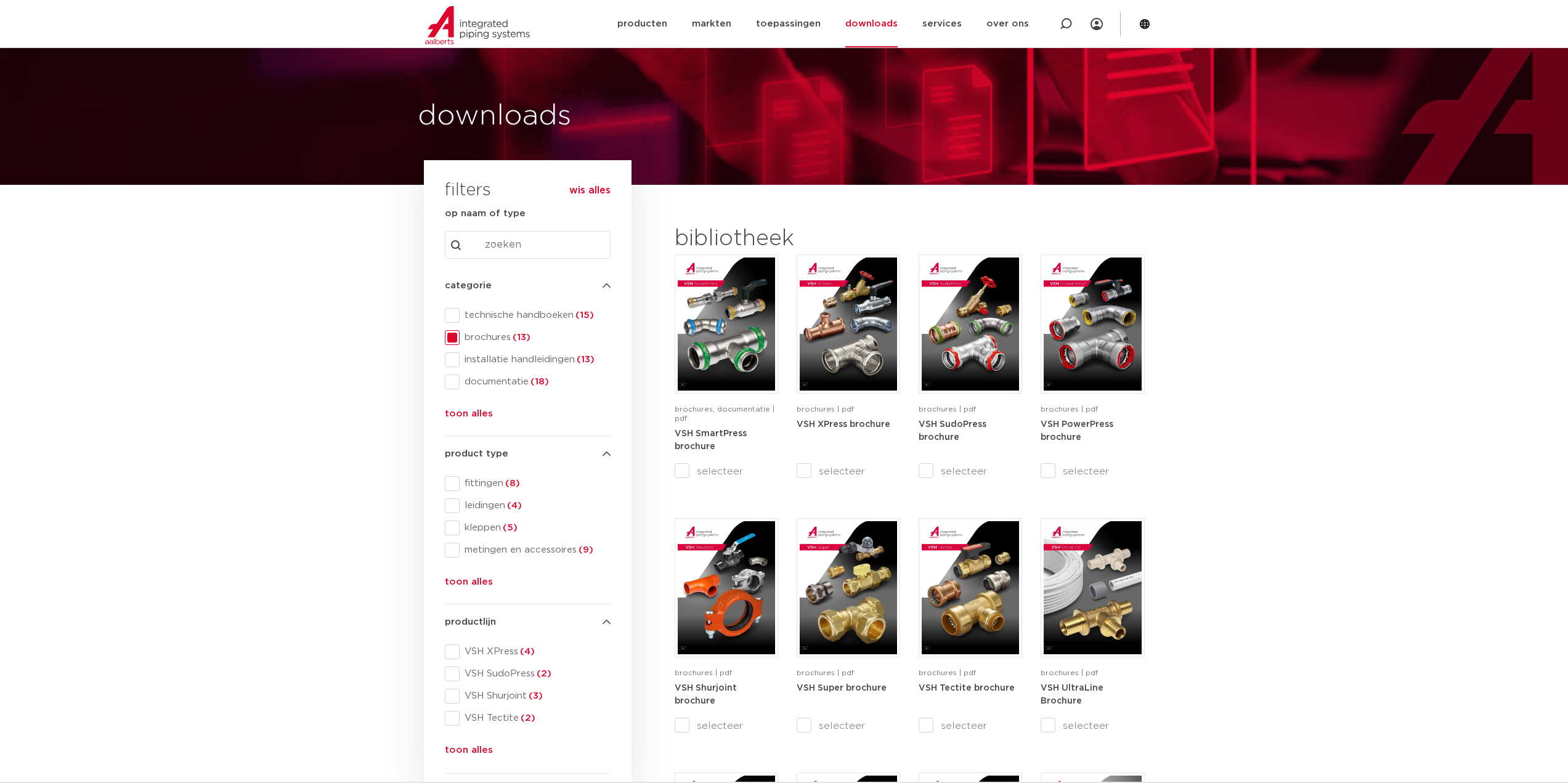
scroll to position [0, 0]
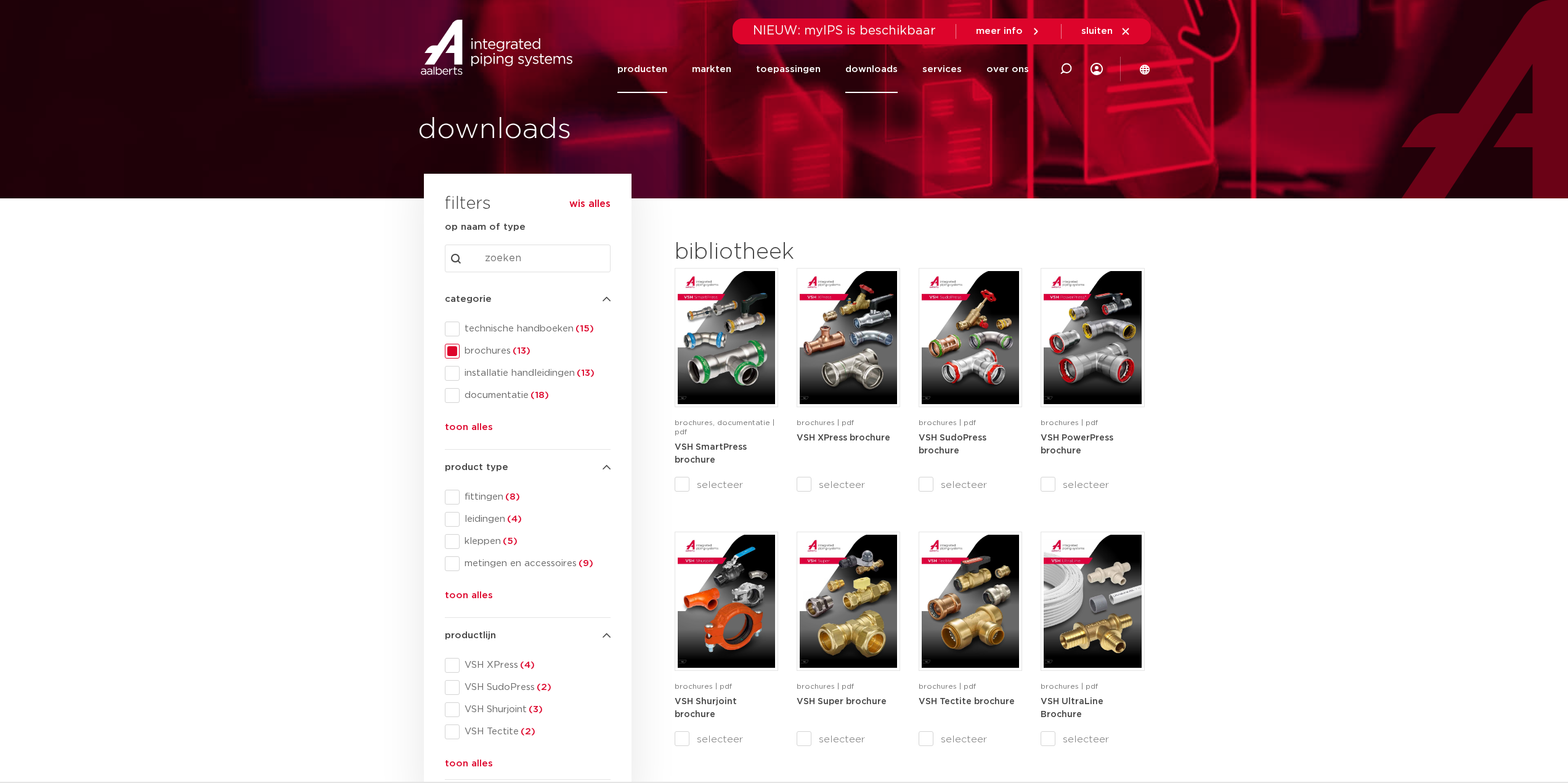
click at [647, 69] on link "producten" at bounding box center [642, 70] width 50 height 48
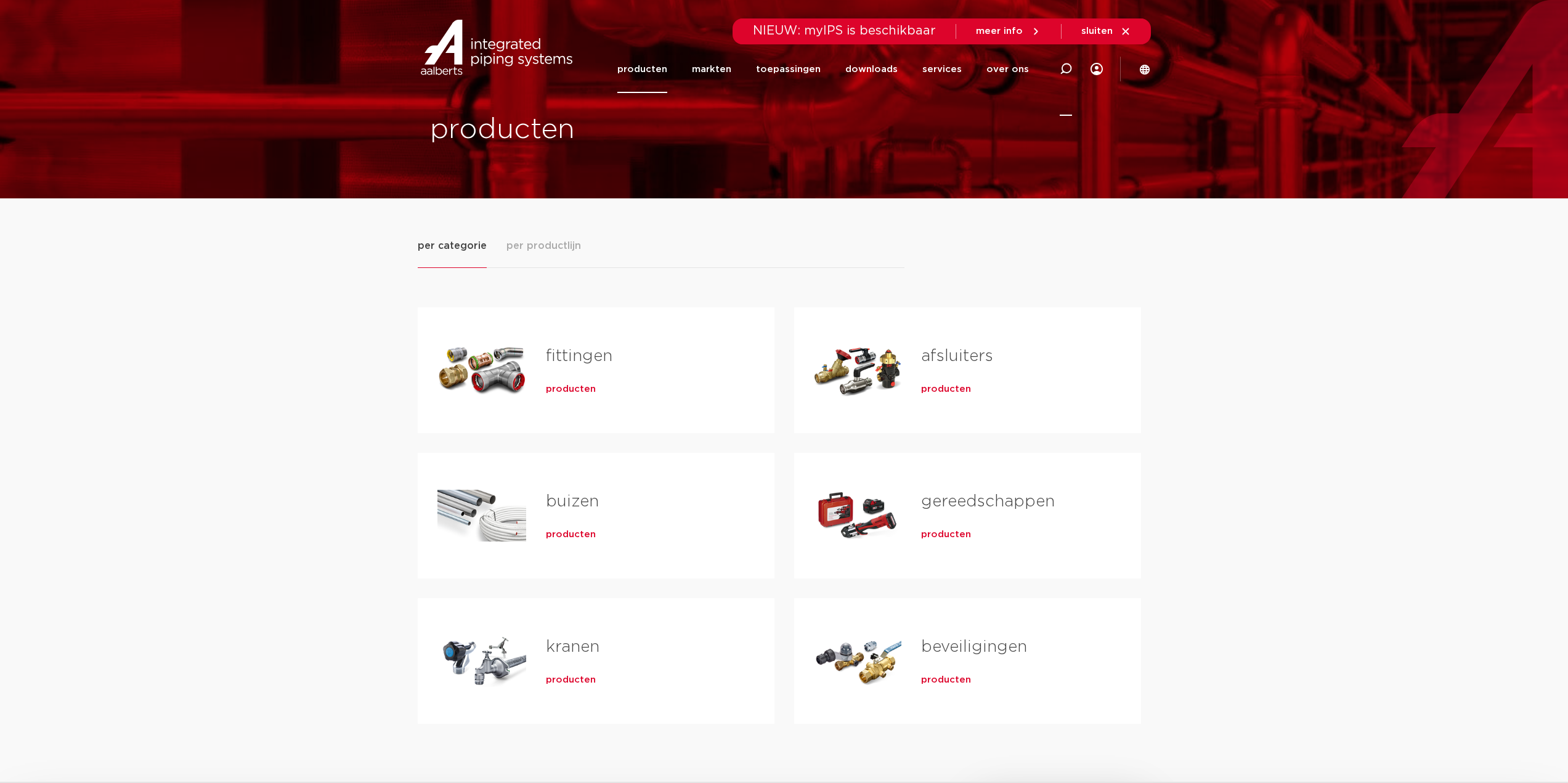
click at [1064, 69] on icon at bounding box center [1065, 69] width 12 height 12
paste input "6671335"
type input "6671335"
click button "Zoeken" at bounding box center [0, 0] width 0 height 0
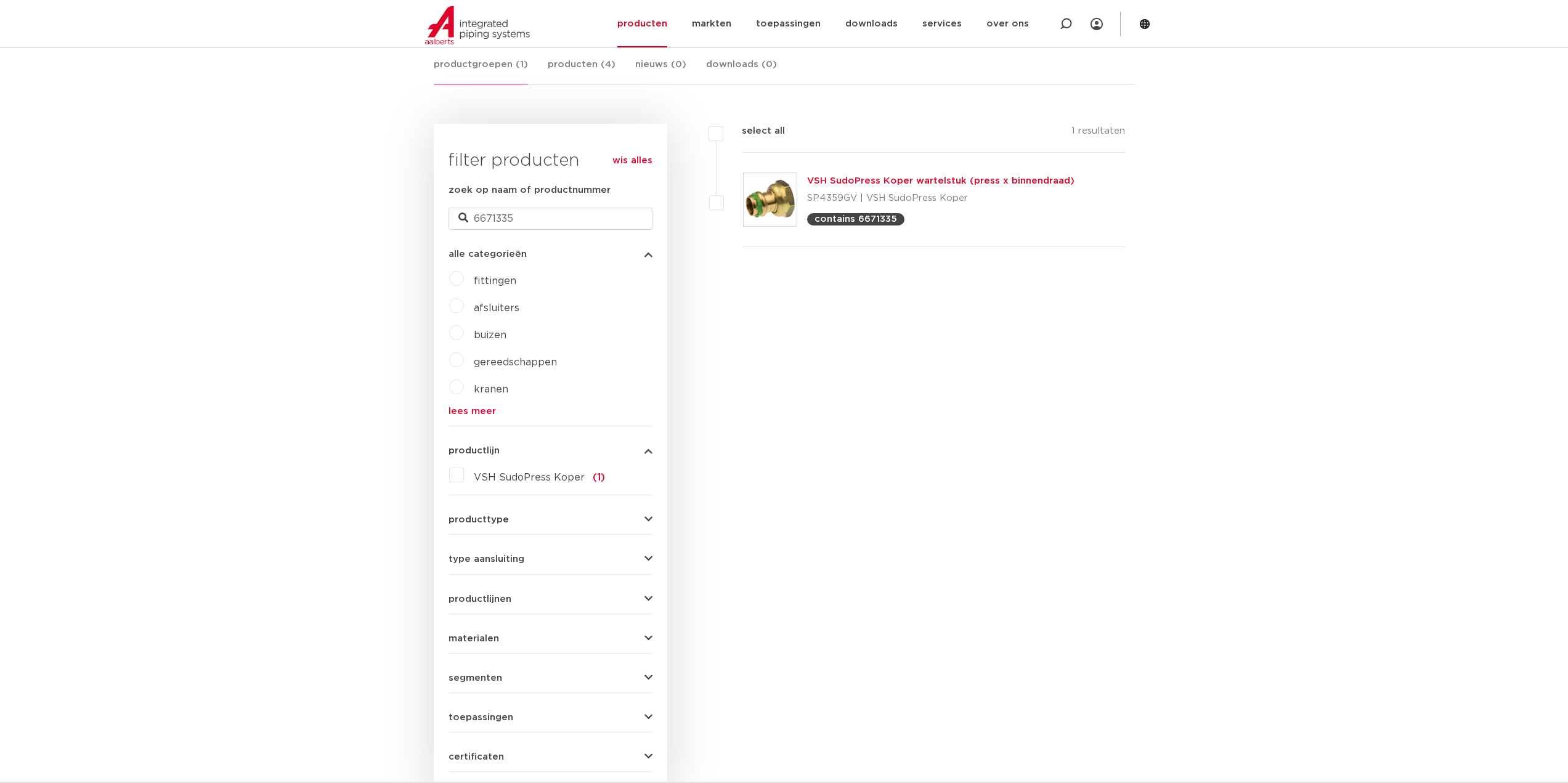
scroll to position [237, 0]
click at [870, 182] on link "VSH SudoPress Koper wartelstuk (press x binnendraad)" at bounding box center [941, 183] width 267 height 9
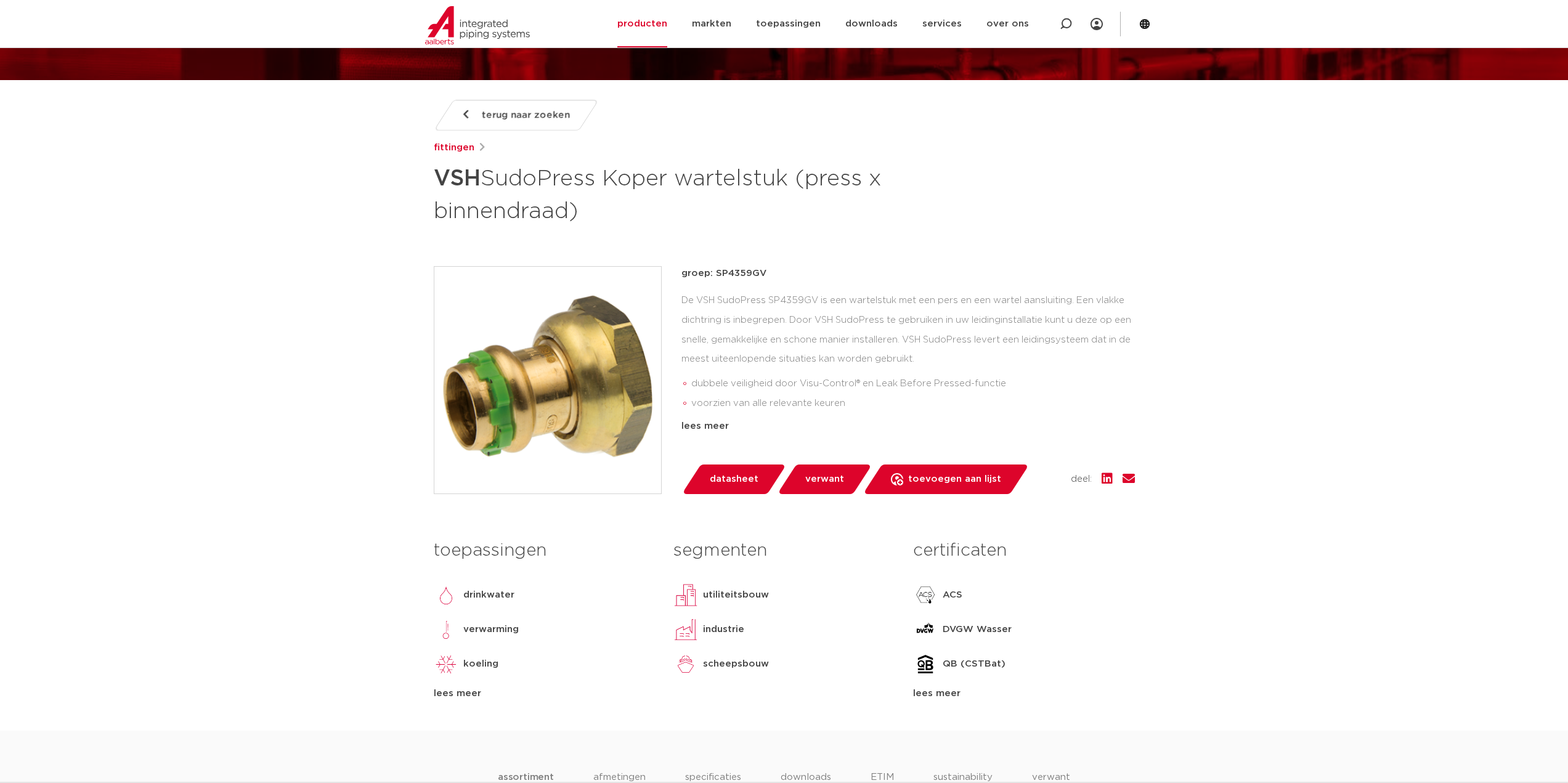
scroll to position [124, 0]
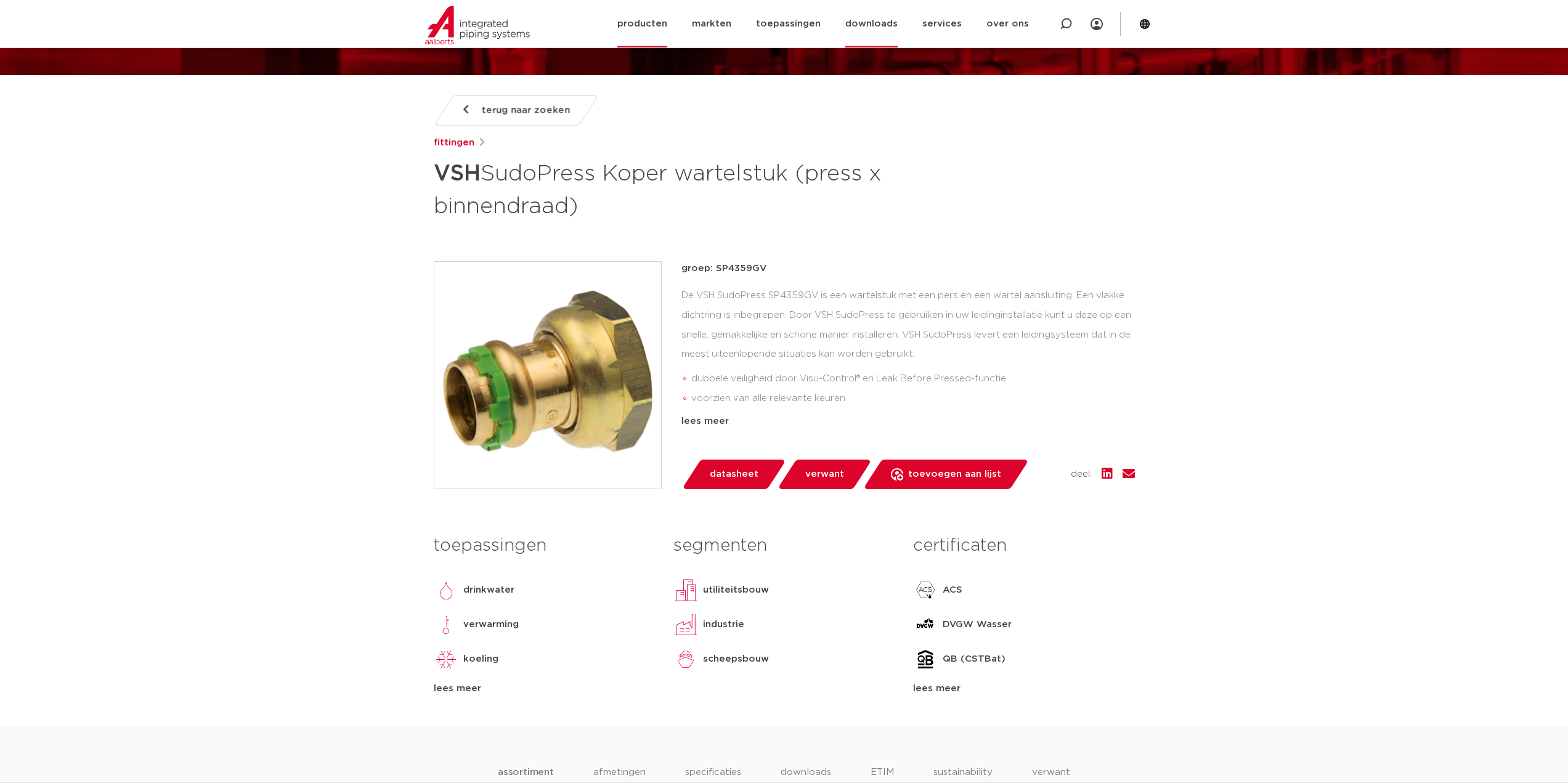
click at [891, 19] on link "downloads" at bounding box center [871, 24] width 52 height 48
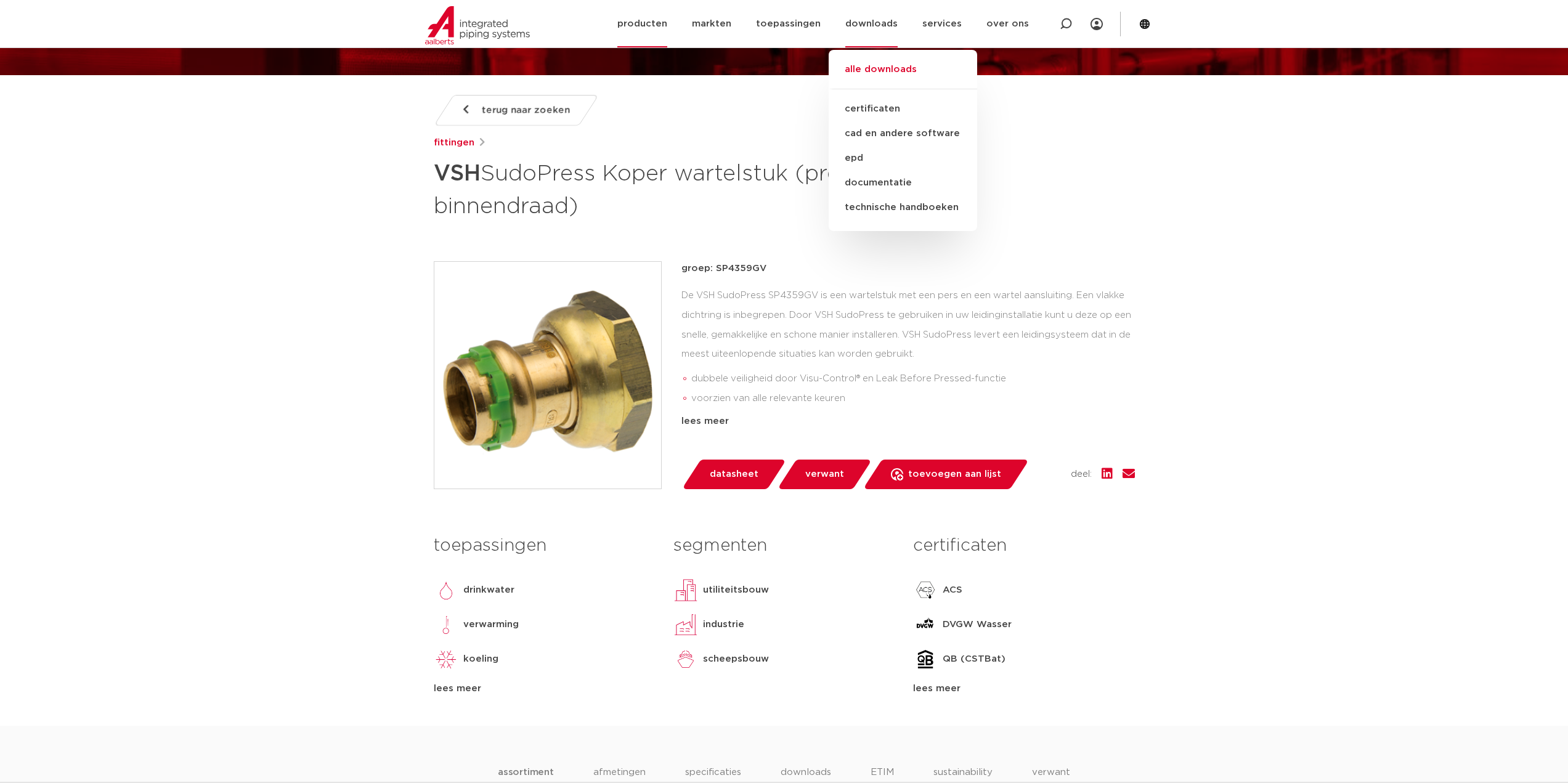
click at [881, 67] on link "alle downloads" at bounding box center [903, 76] width 148 height 27
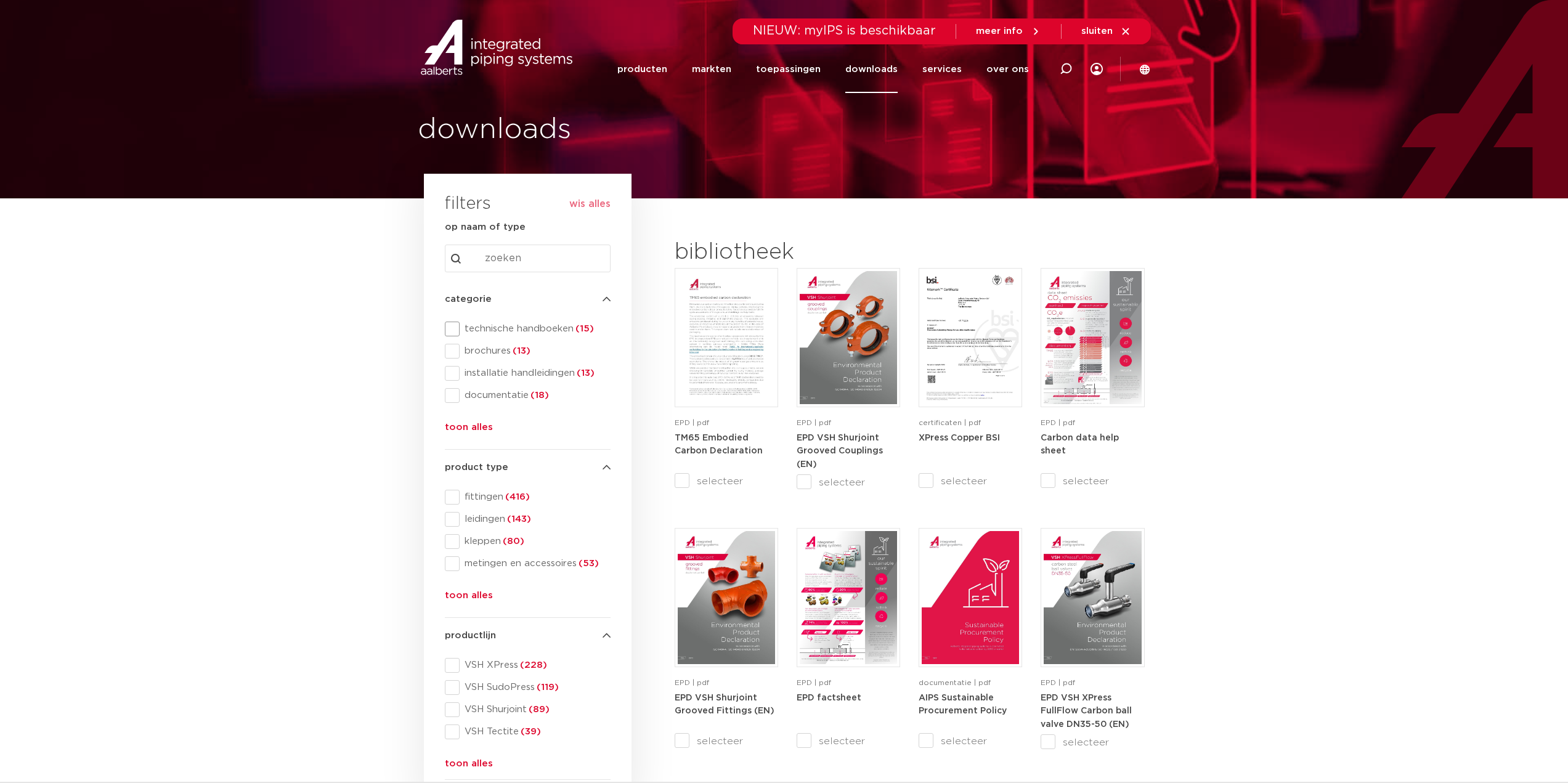
click at [451, 329] on span at bounding box center [452, 329] width 15 height 15
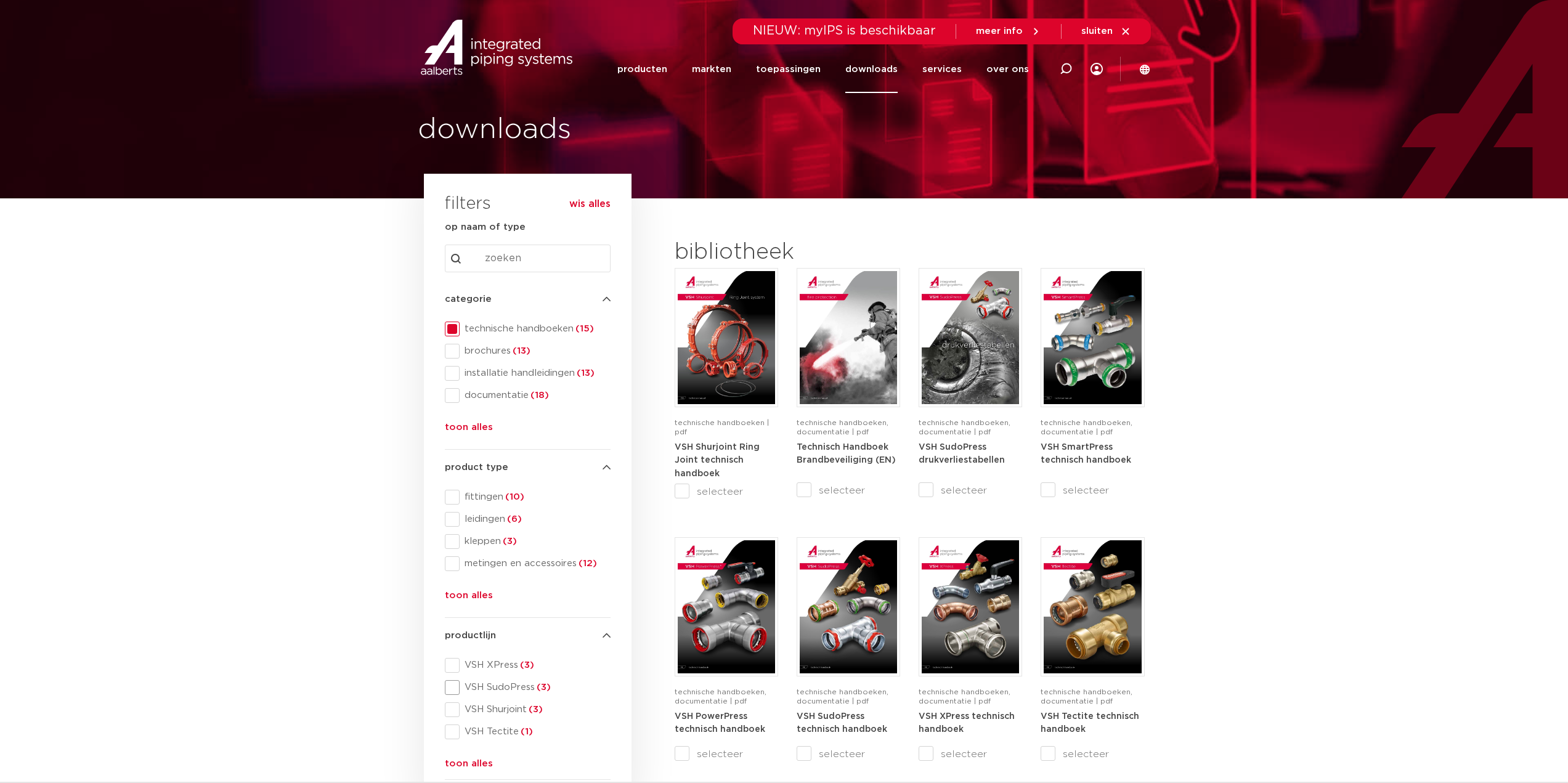
click at [453, 687] on span at bounding box center [452, 688] width 15 height 15
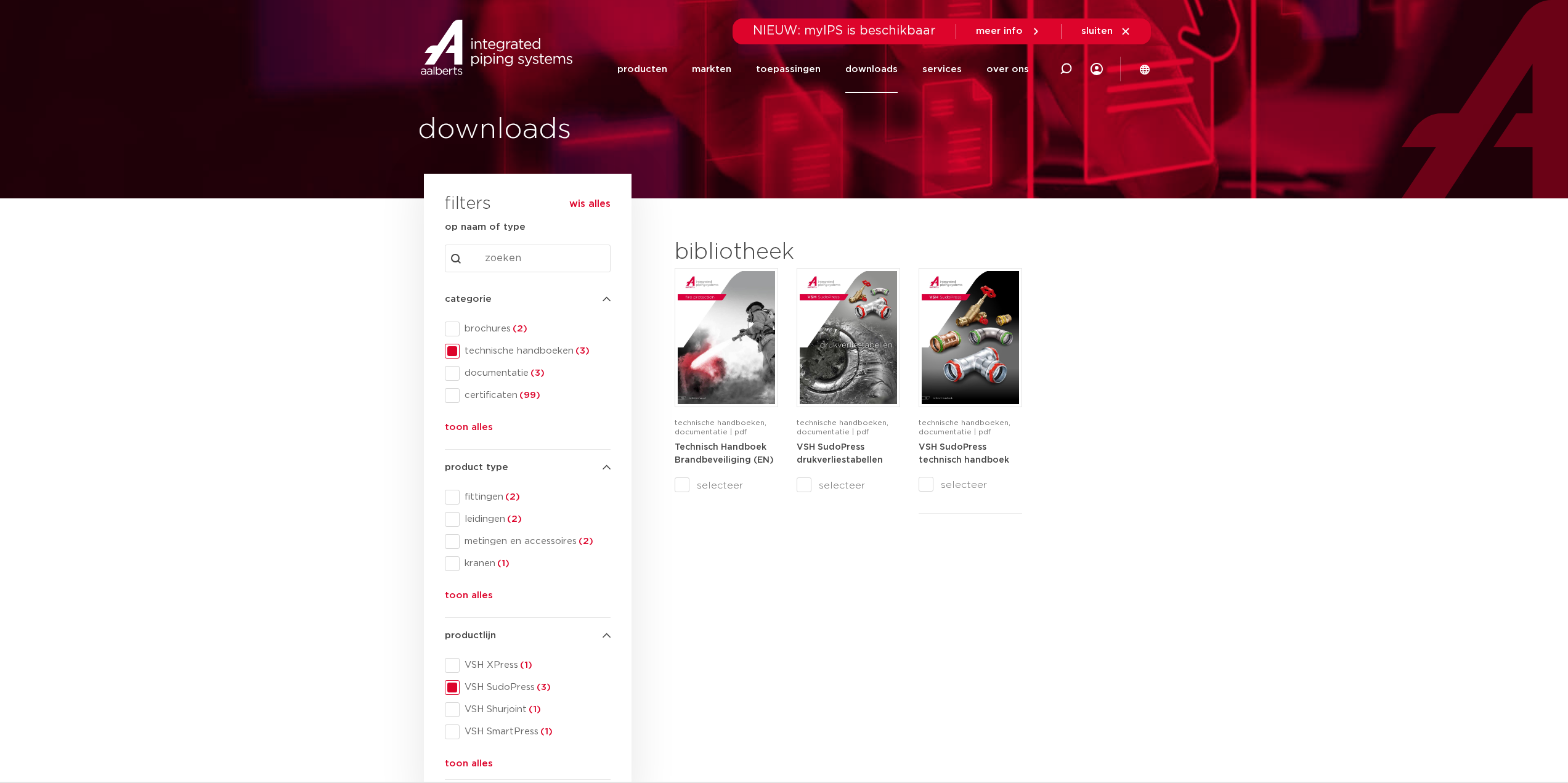
click at [451, 353] on span at bounding box center [452, 352] width 15 height 15
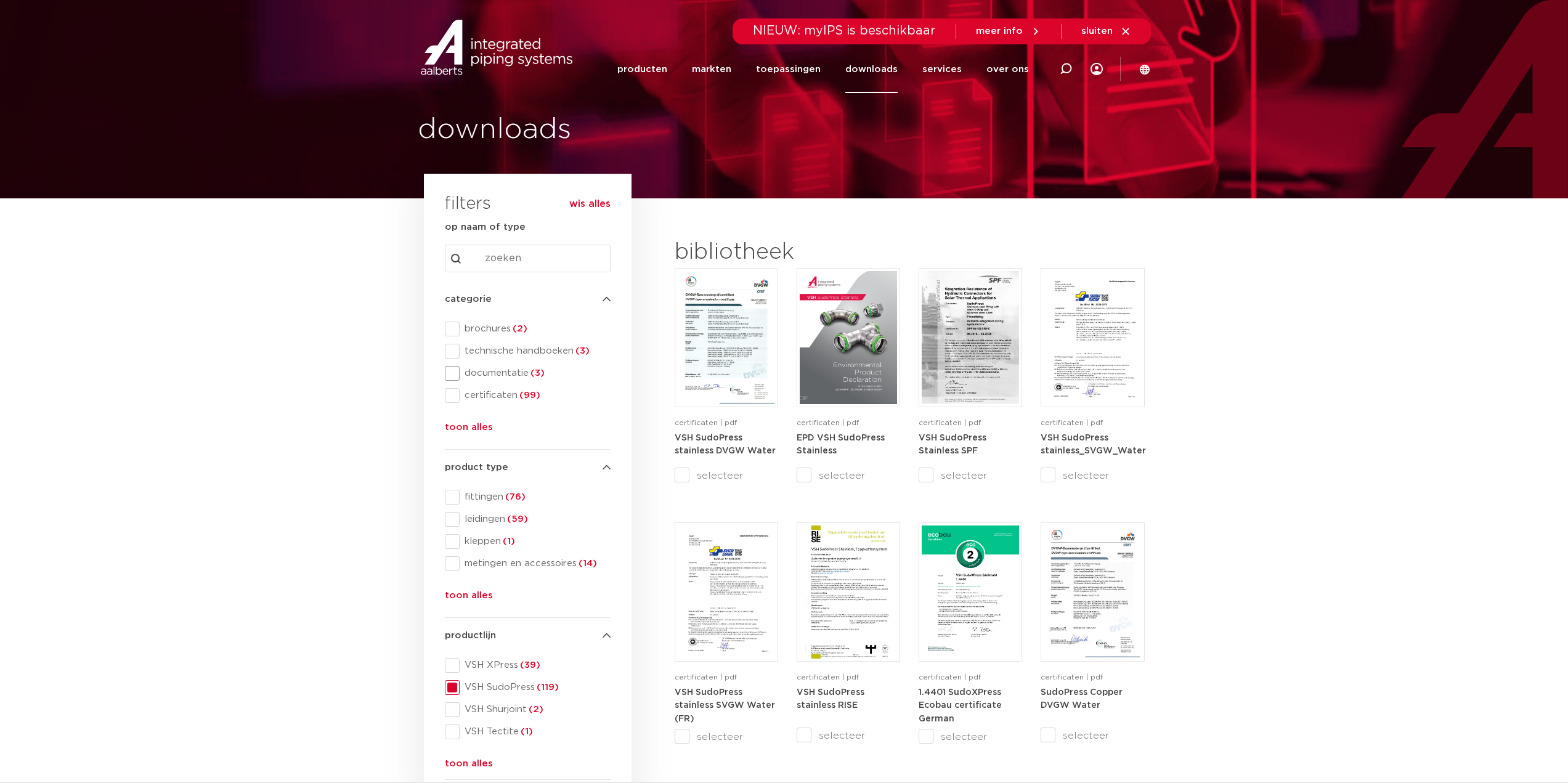
click at [447, 374] on span at bounding box center [452, 374] width 15 height 15
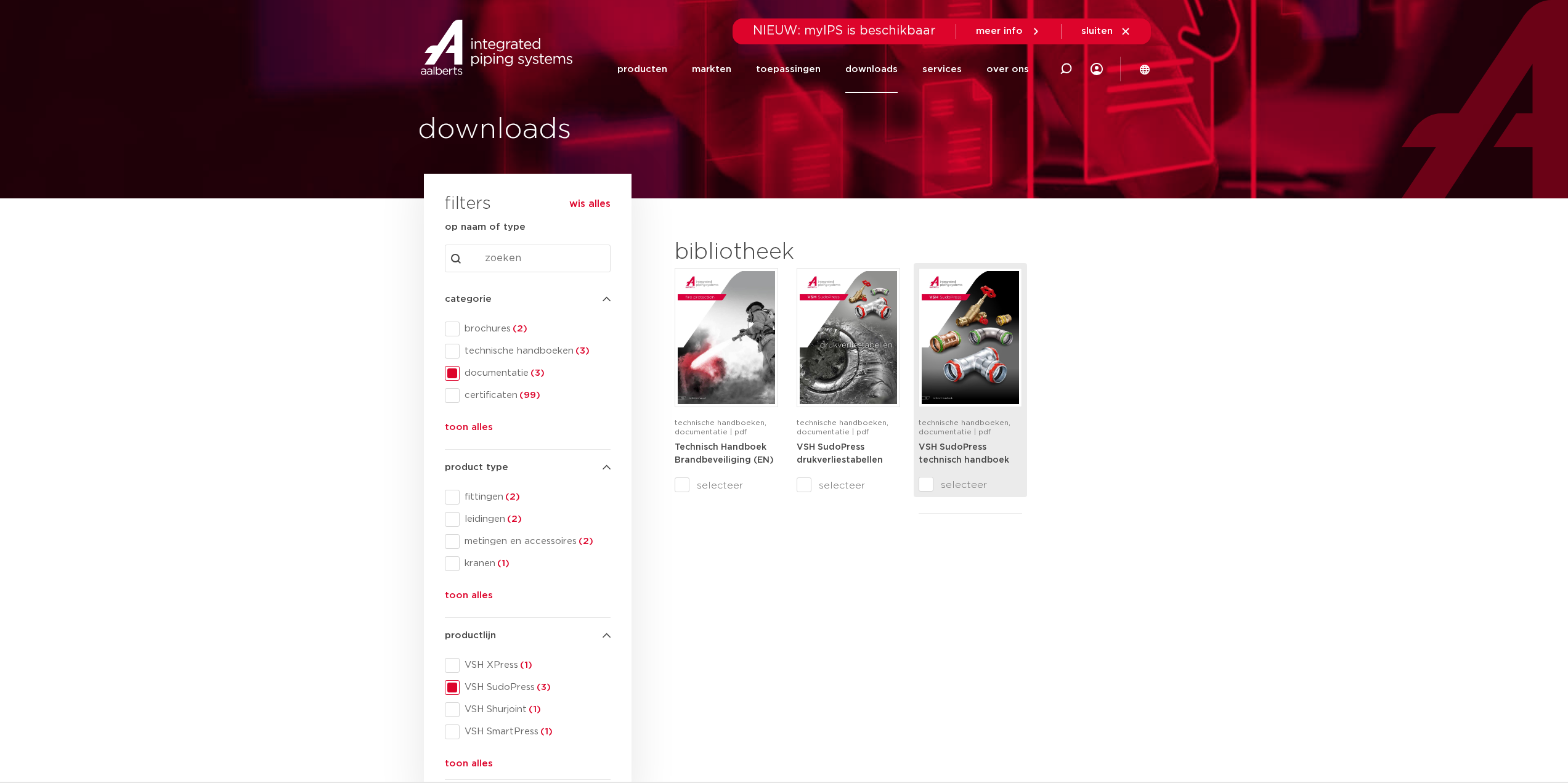
click at [945, 451] on strong "VSH SudoPress technisch handboek" at bounding box center [964, 454] width 91 height 22
click at [451, 350] on span at bounding box center [452, 352] width 15 height 15
click at [453, 373] on span at bounding box center [452, 374] width 15 height 15
click at [447, 689] on span at bounding box center [452, 688] width 15 height 15
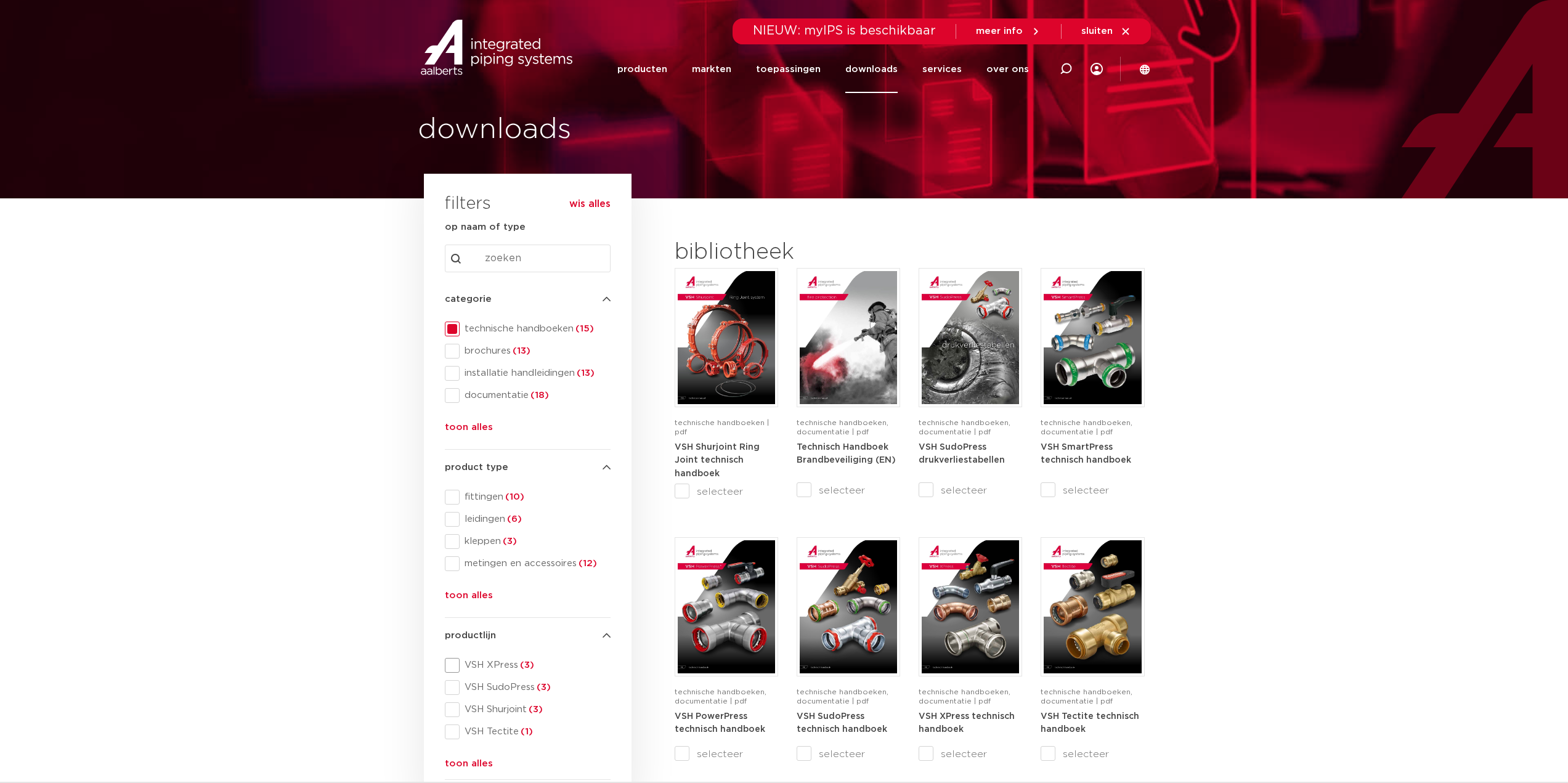
click at [450, 665] on span at bounding box center [452, 666] width 15 height 15
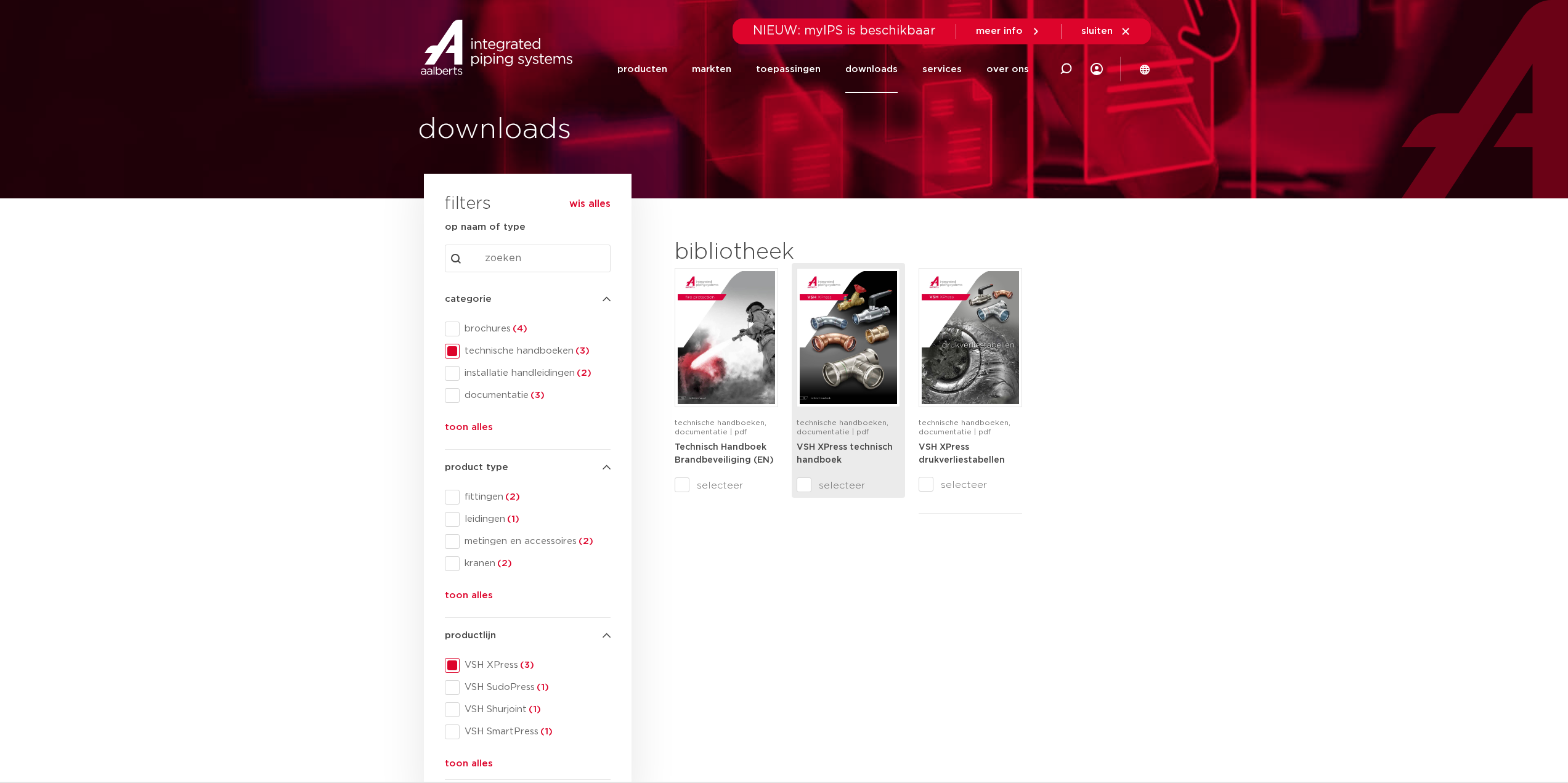
click at [824, 446] on strong "VSH XPress technisch handboek" at bounding box center [844, 454] width 96 height 22
